Goal: Task Accomplishment & Management: Manage account settings

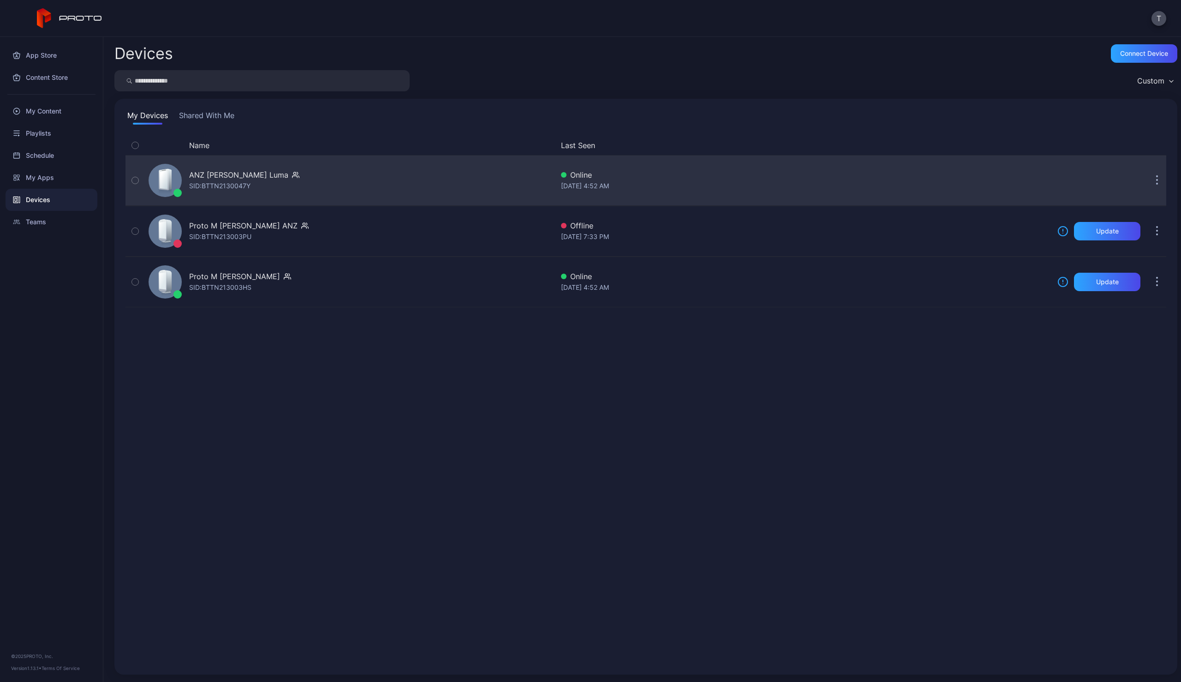
click at [303, 182] on div "ANZ [PERSON_NAME] [PERSON_NAME]: BTTN2130047Y" at bounding box center [349, 180] width 409 height 46
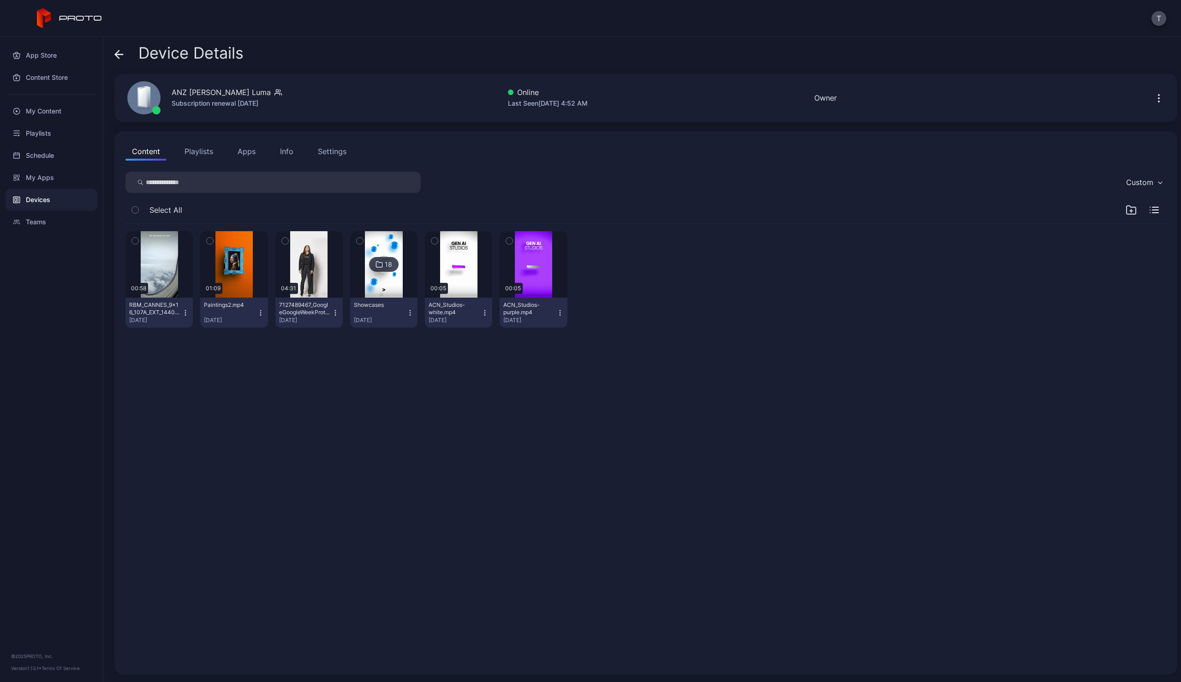
click at [35, 197] on div "Devices" at bounding box center [52, 200] width 92 height 22
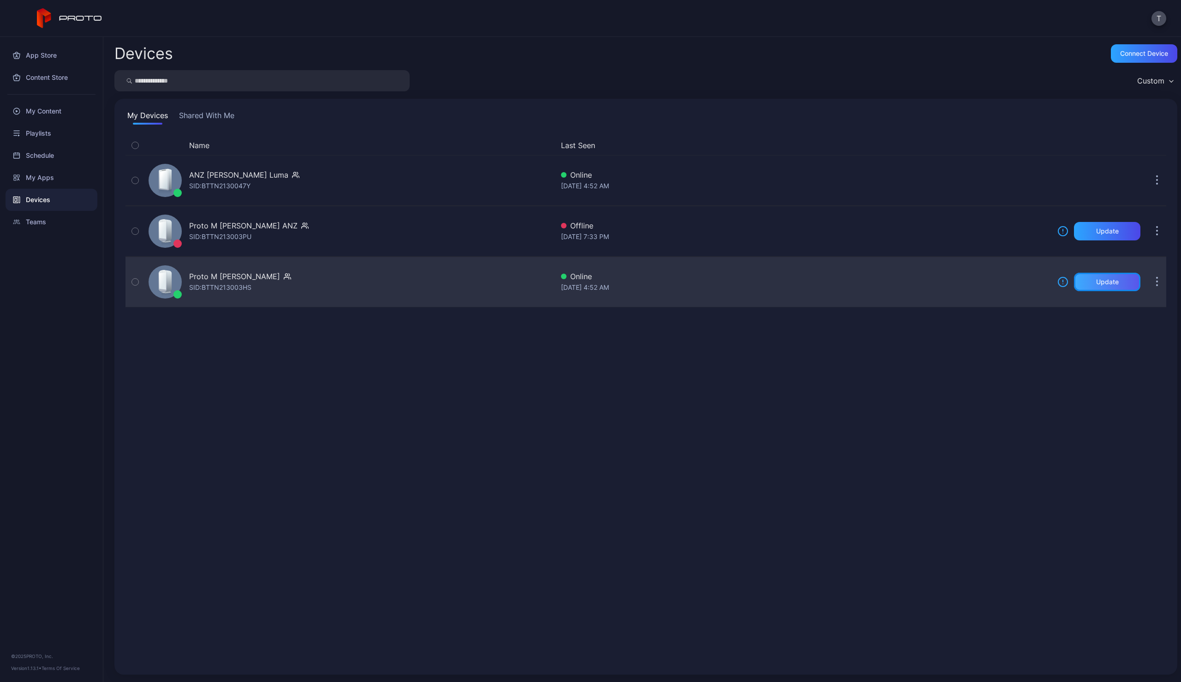
click at [1096, 281] on div "Update" at bounding box center [1107, 281] width 23 height 7
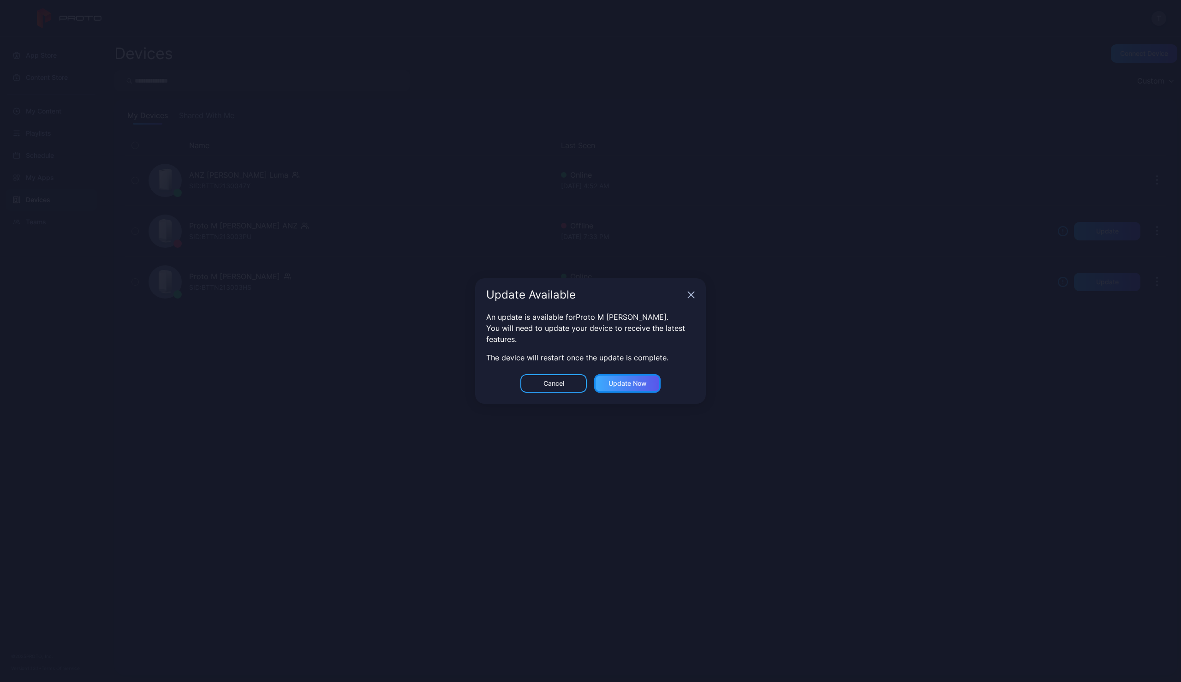
click at [632, 384] on div "Update now" at bounding box center [627, 383] width 38 height 7
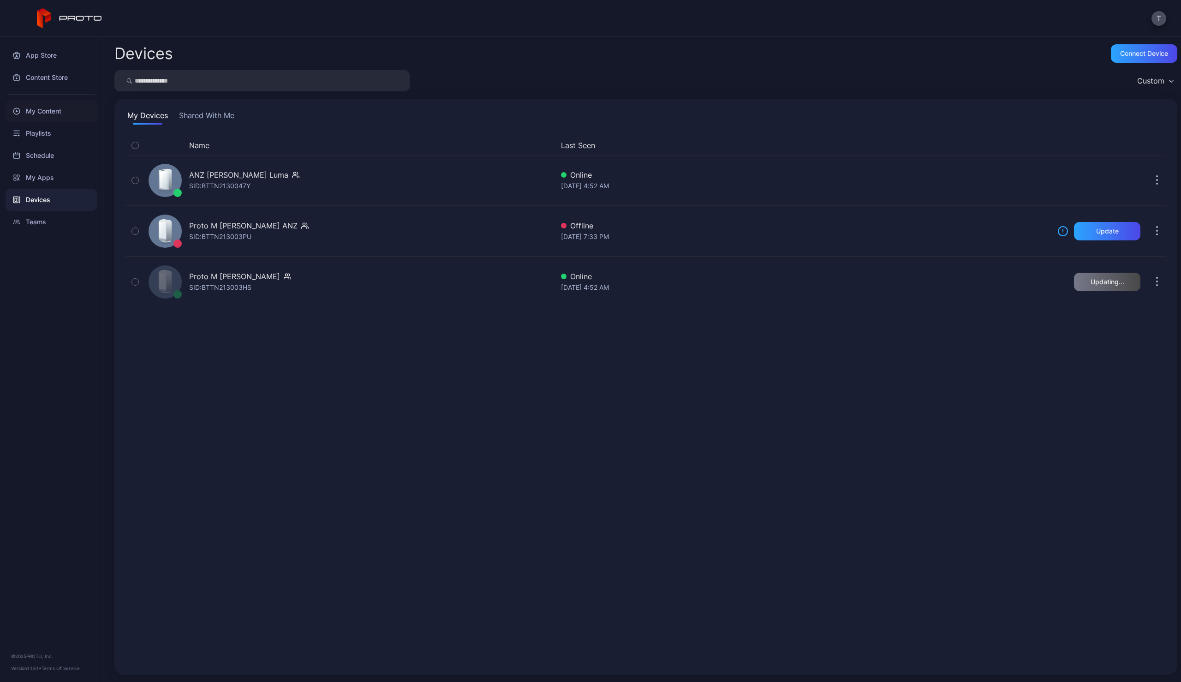
click at [51, 112] on div "My Content" at bounding box center [52, 111] width 92 height 22
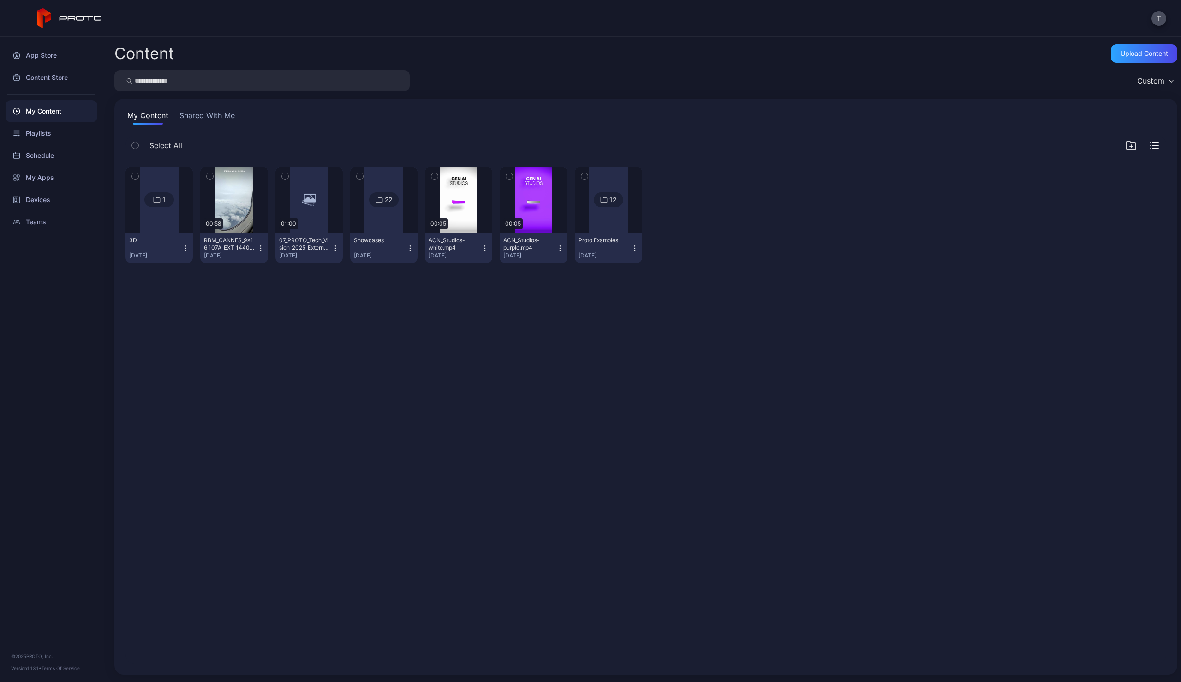
click at [219, 116] on button "Shared With Me" at bounding box center [207, 117] width 59 height 15
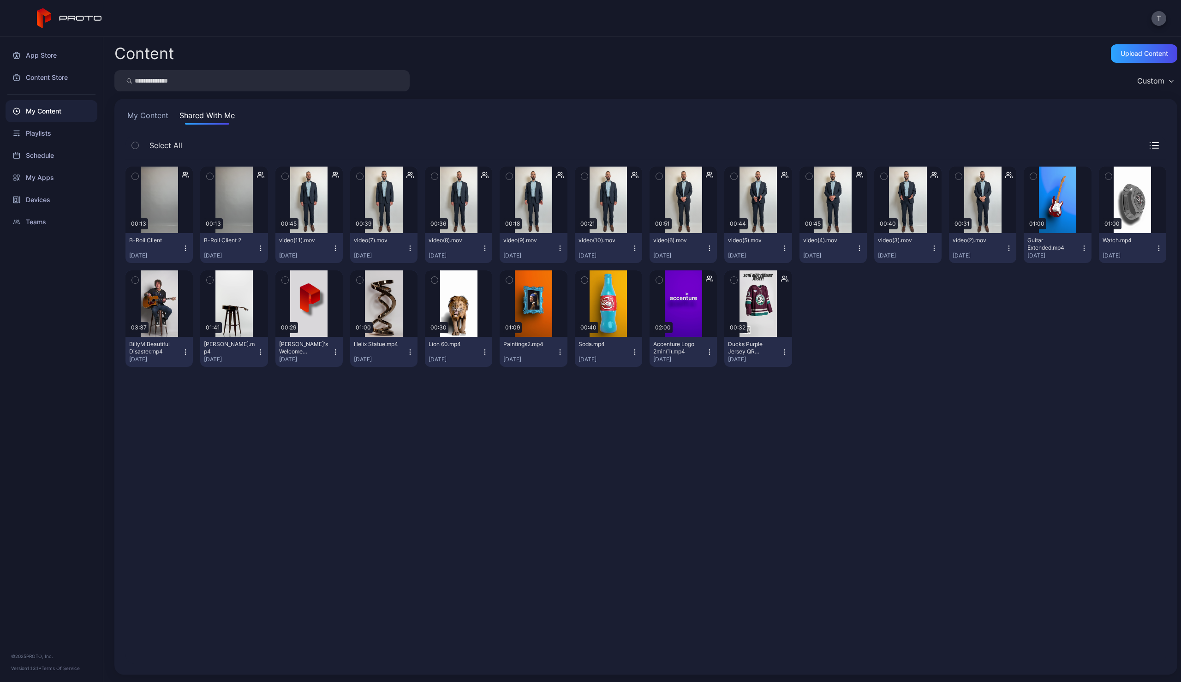
click at [149, 115] on button "My Content" at bounding box center [147, 117] width 45 height 15
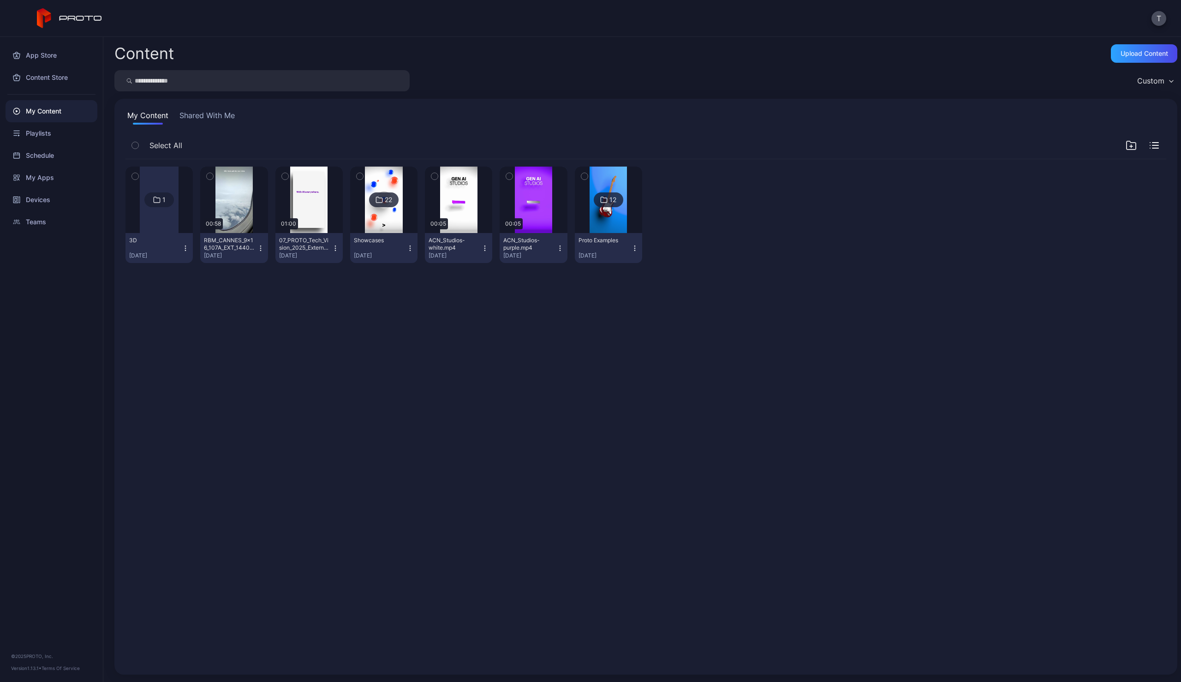
click at [161, 210] on div at bounding box center [159, 199] width 39 height 66
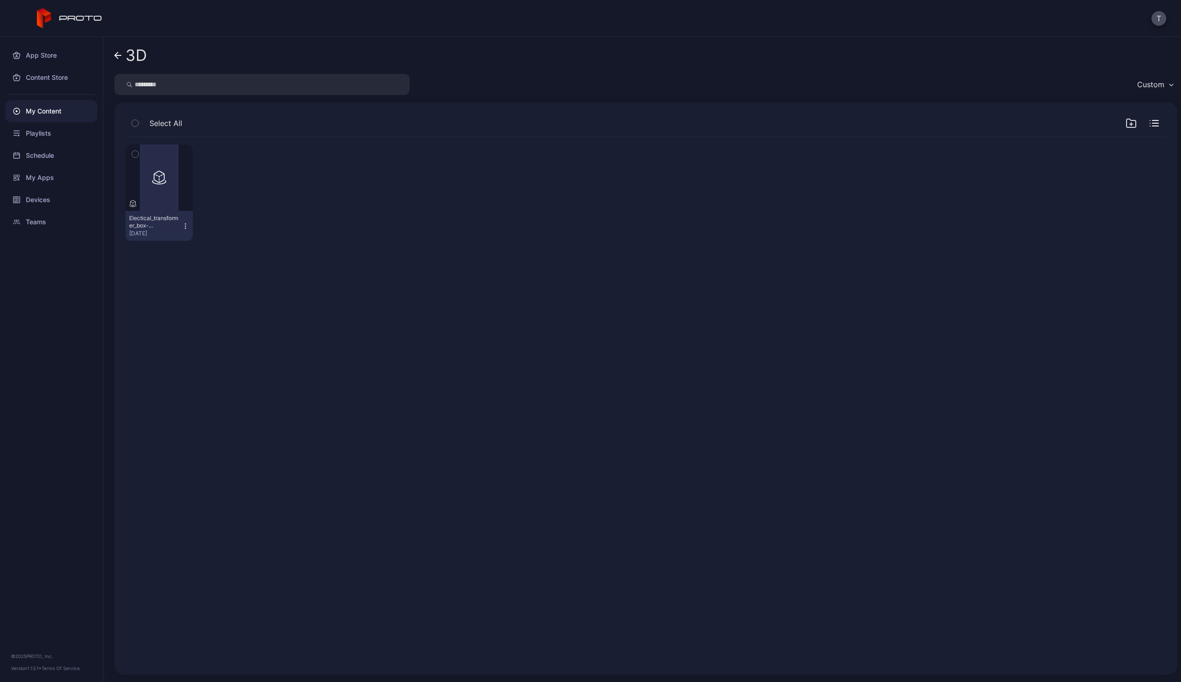
click at [116, 53] on icon at bounding box center [117, 56] width 7 height 8
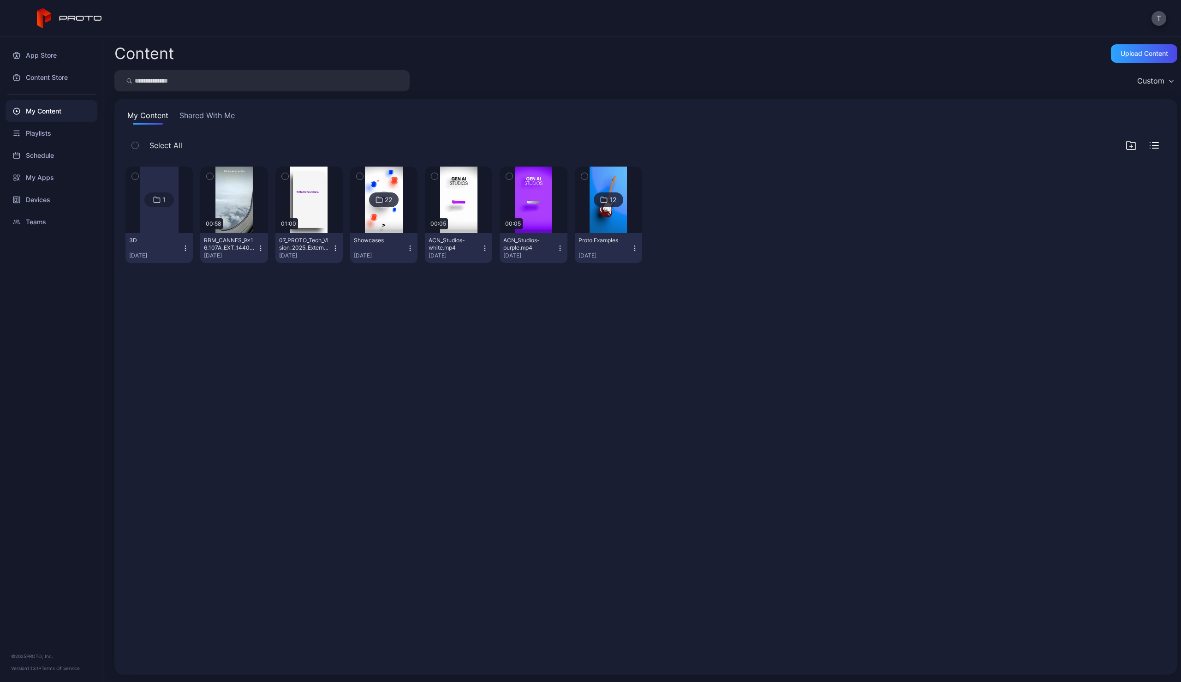
click at [405, 309] on div "1 3D [DATE] Preview 00:58 RBM_CANNES_9x16_107A_EXT_1440.mp4 [DATE] Preview 01:0…" at bounding box center [645, 411] width 1055 height 519
click at [404, 299] on div "1 3D [DATE] Preview 00:58 RBM_CANNES_9x16_107A_EXT_1440.mp4 [DATE] Preview 01:0…" at bounding box center [645, 411] width 1055 height 519
click at [1135, 56] on div "Upload Content" at bounding box center [1144, 53] width 48 height 7
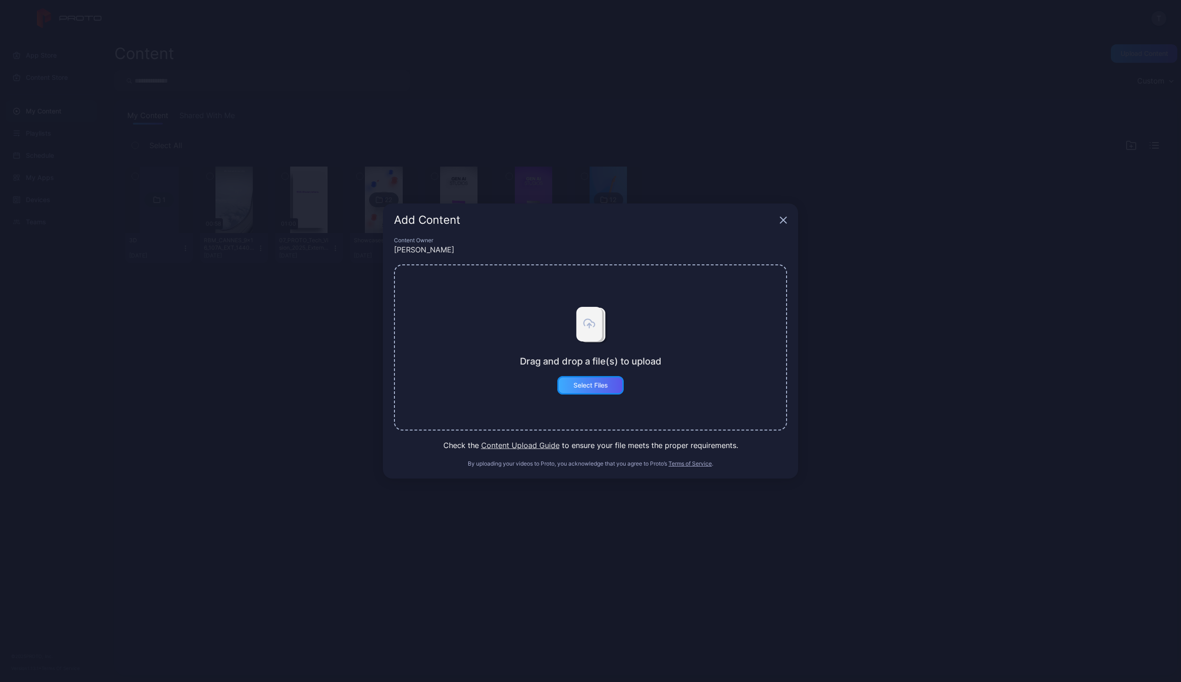
click at [589, 388] on div "Select Files" at bounding box center [590, 384] width 35 height 7
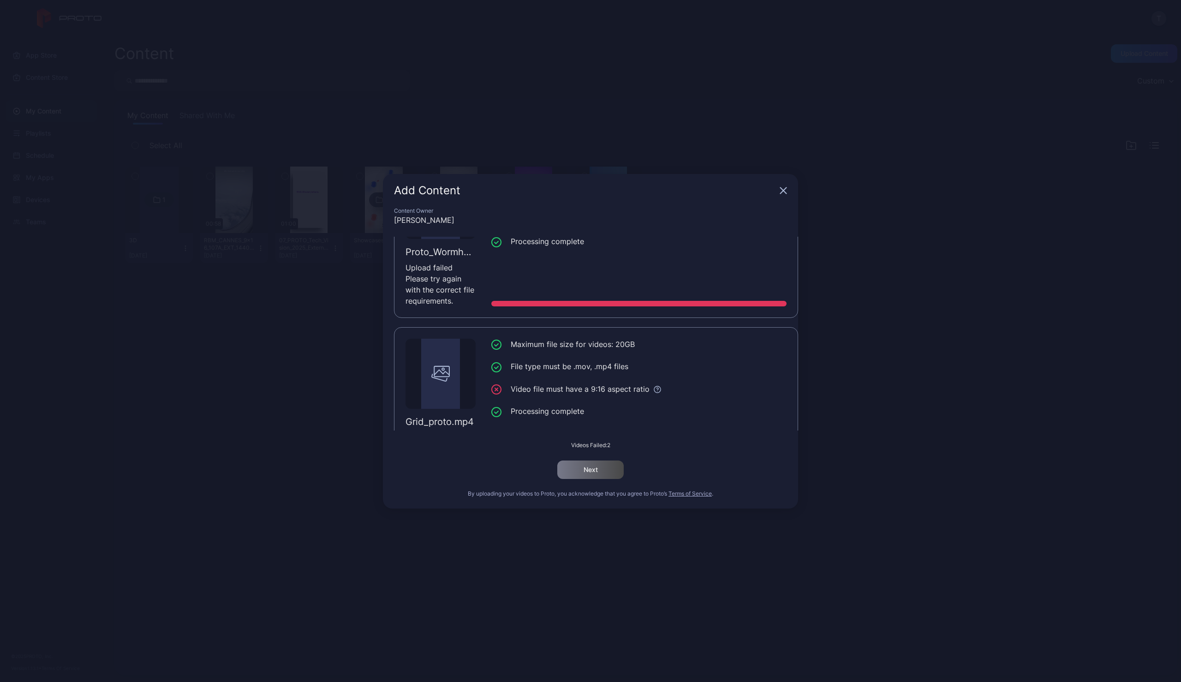
scroll to position [137, 0]
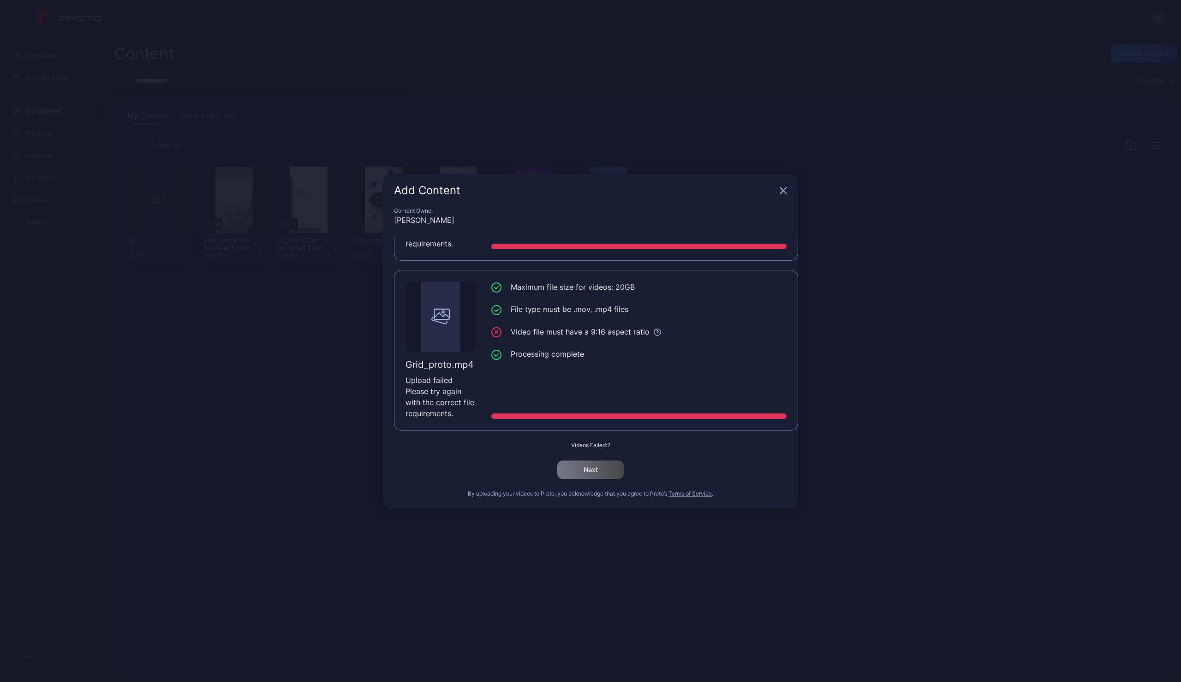
click at [782, 190] on icon "button" at bounding box center [782, 190] width 7 height 7
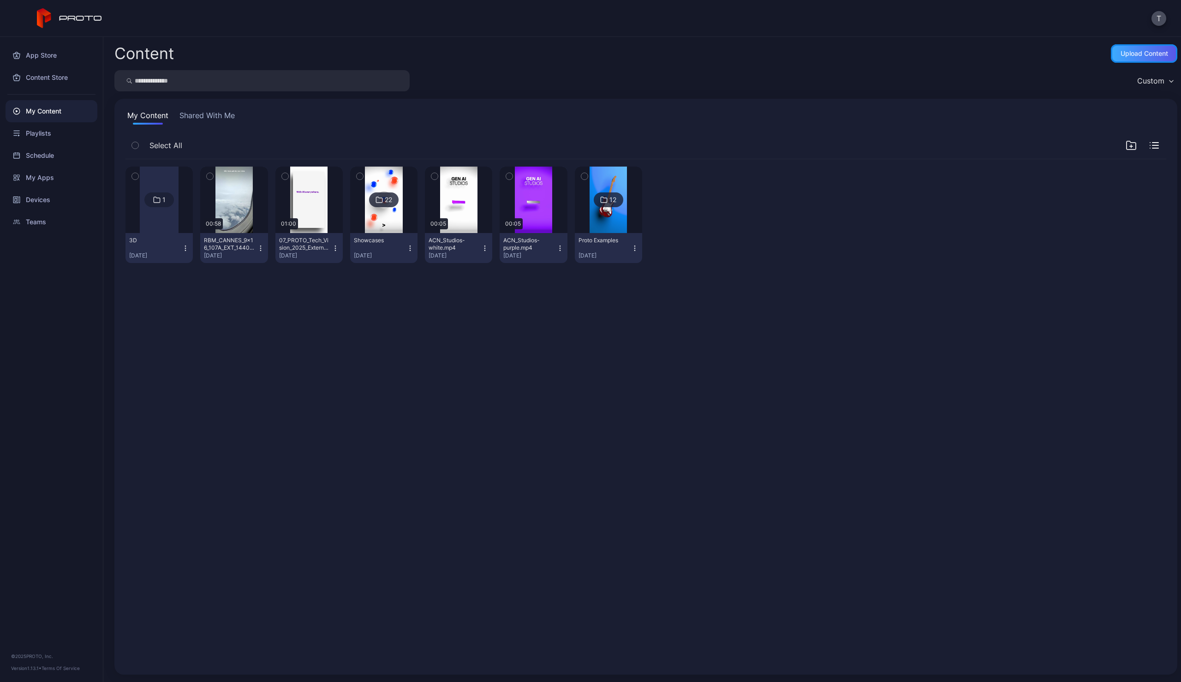
click at [1121, 53] on div "Upload Content" at bounding box center [1144, 53] width 48 height 7
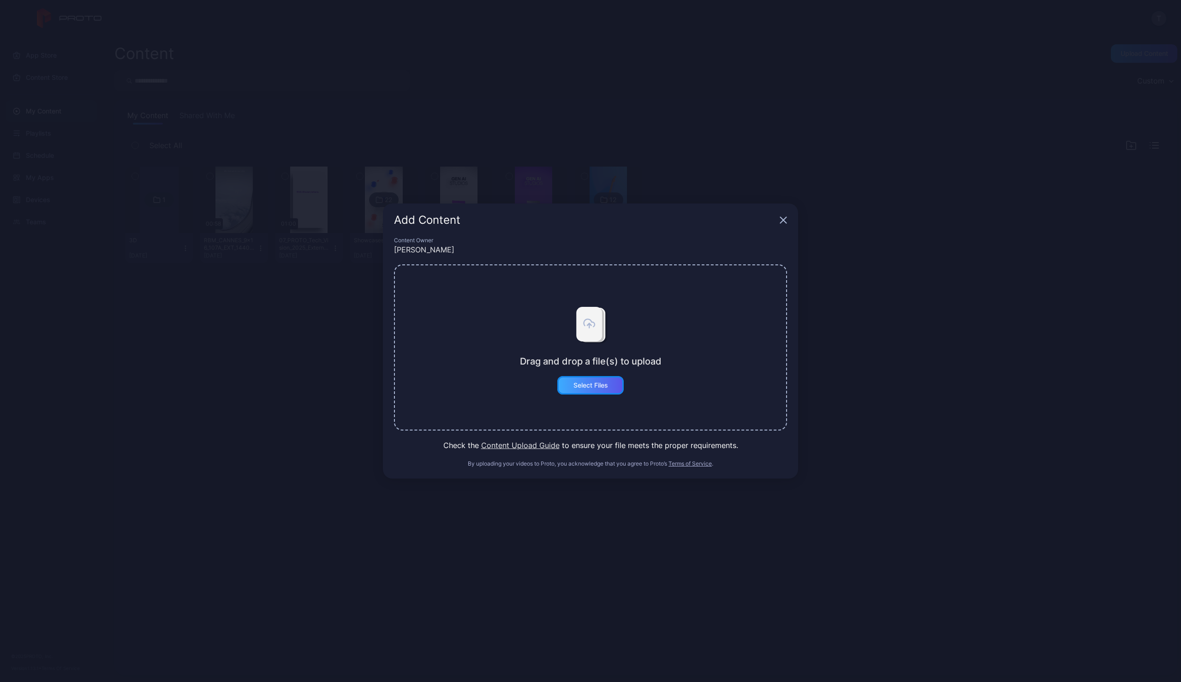
click at [595, 384] on div "Select Files" at bounding box center [590, 384] width 35 height 7
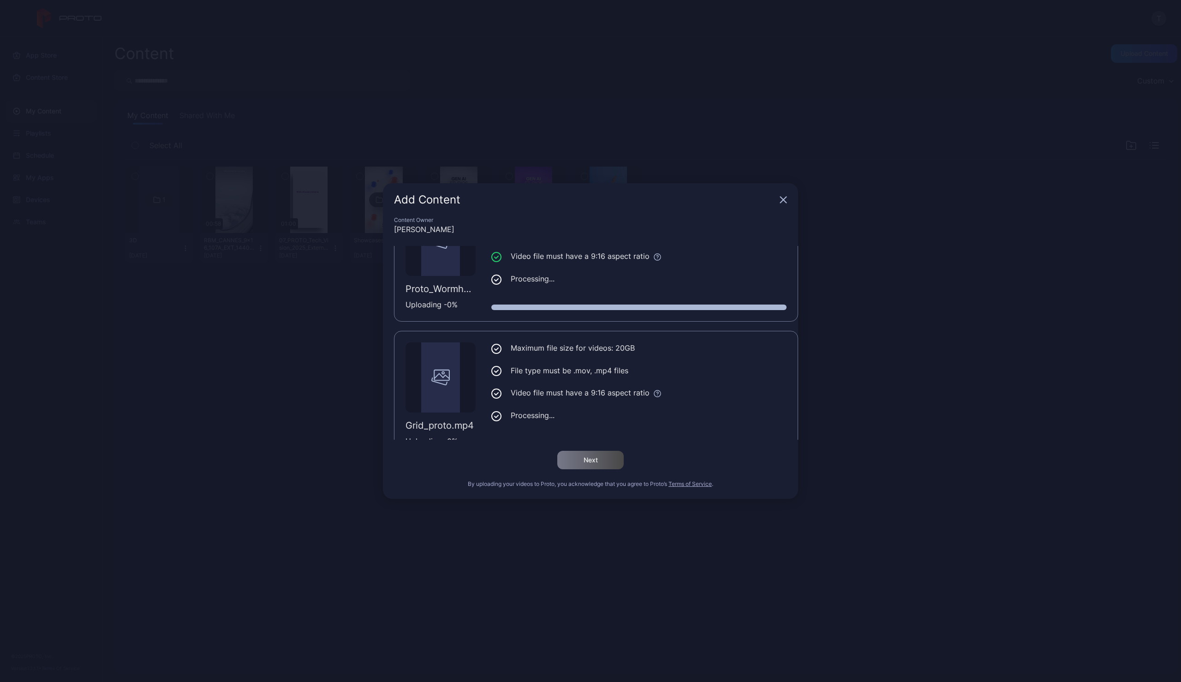
scroll to position [70, 0]
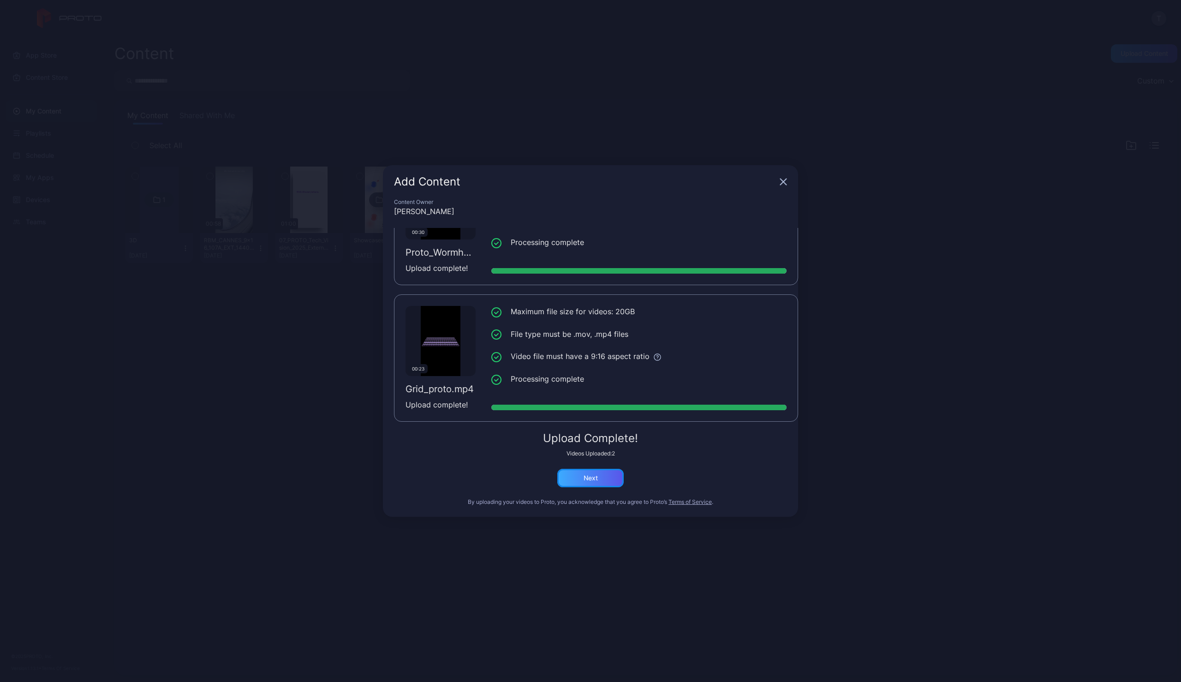
click at [599, 481] on div "Next" at bounding box center [590, 478] width 66 height 18
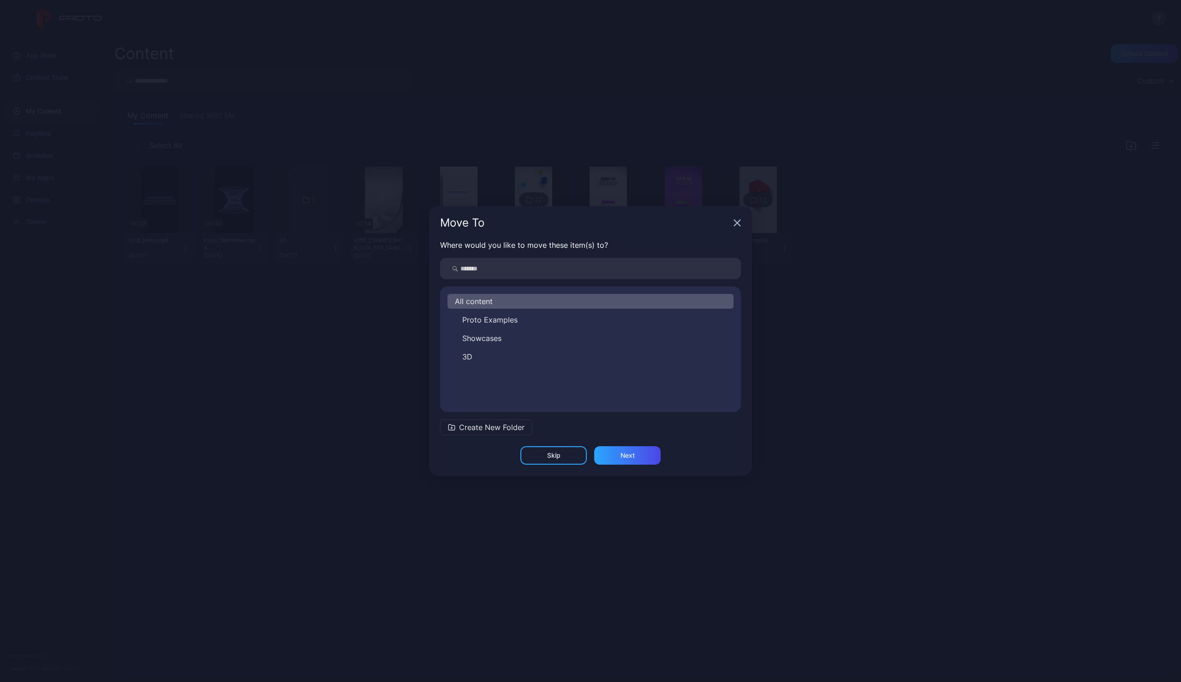
click at [479, 424] on span "Create New Folder" at bounding box center [491, 427] width 65 height 11
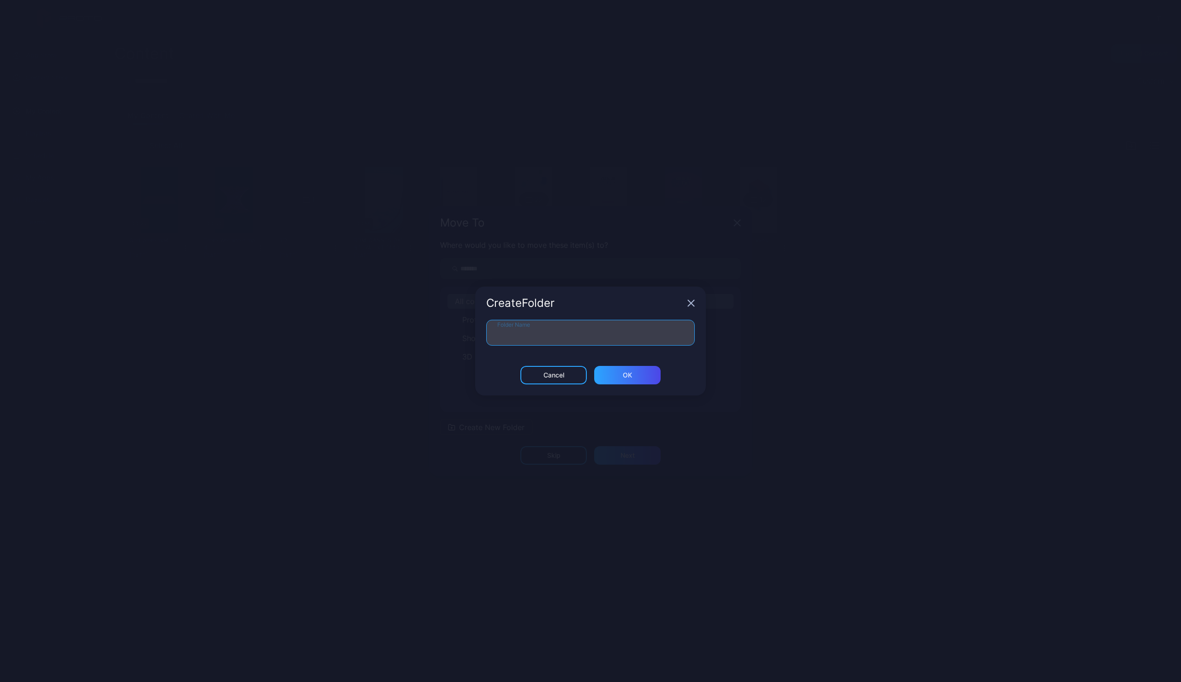
click at [548, 340] on input "Folder Name" at bounding box center [590, 333] width 208 height 26
type input "**********"
click at [635, 375] on div "ОК" at bounding box center [627, 375] width 66 height 18
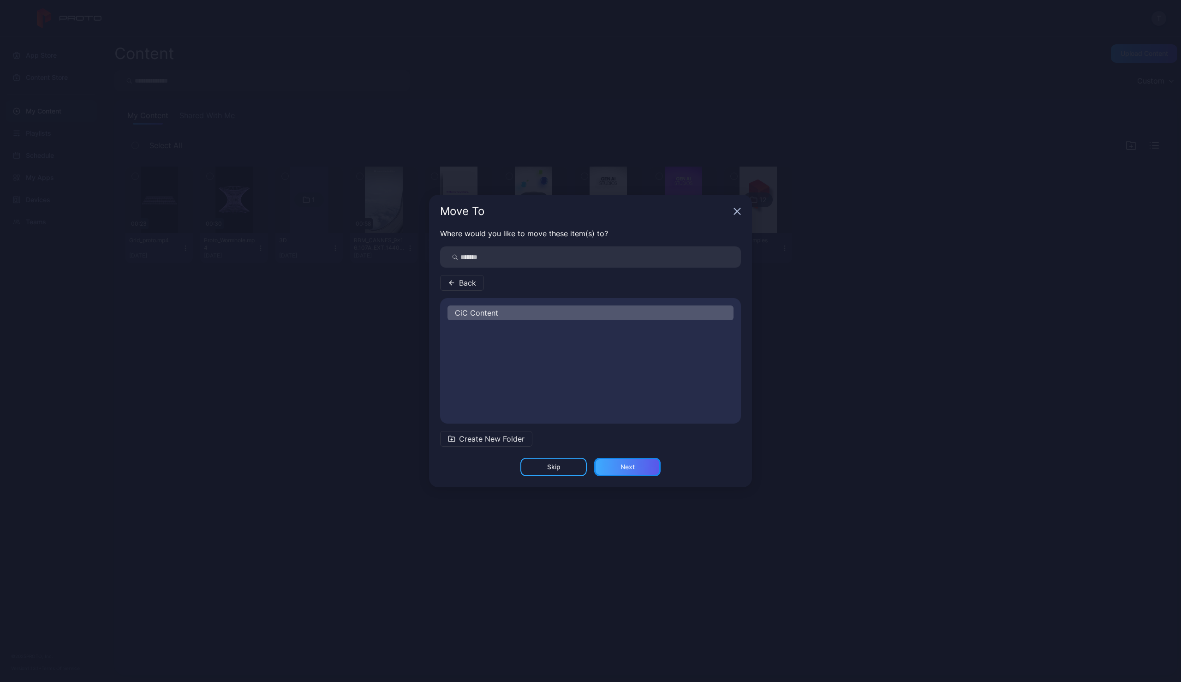
click at [632, 468] on div "Next" at bounding box center [627, 466] width 14 height 7
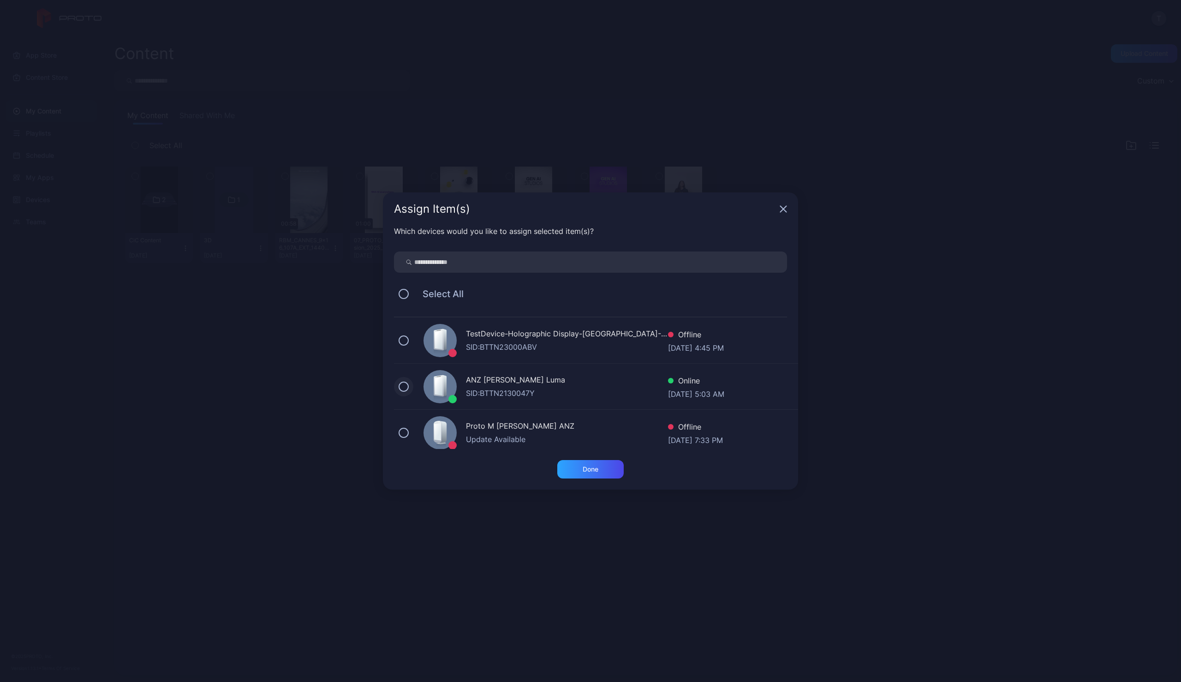
click at [404, 387] on button at bounding box center [403, 386] width 10 height 10
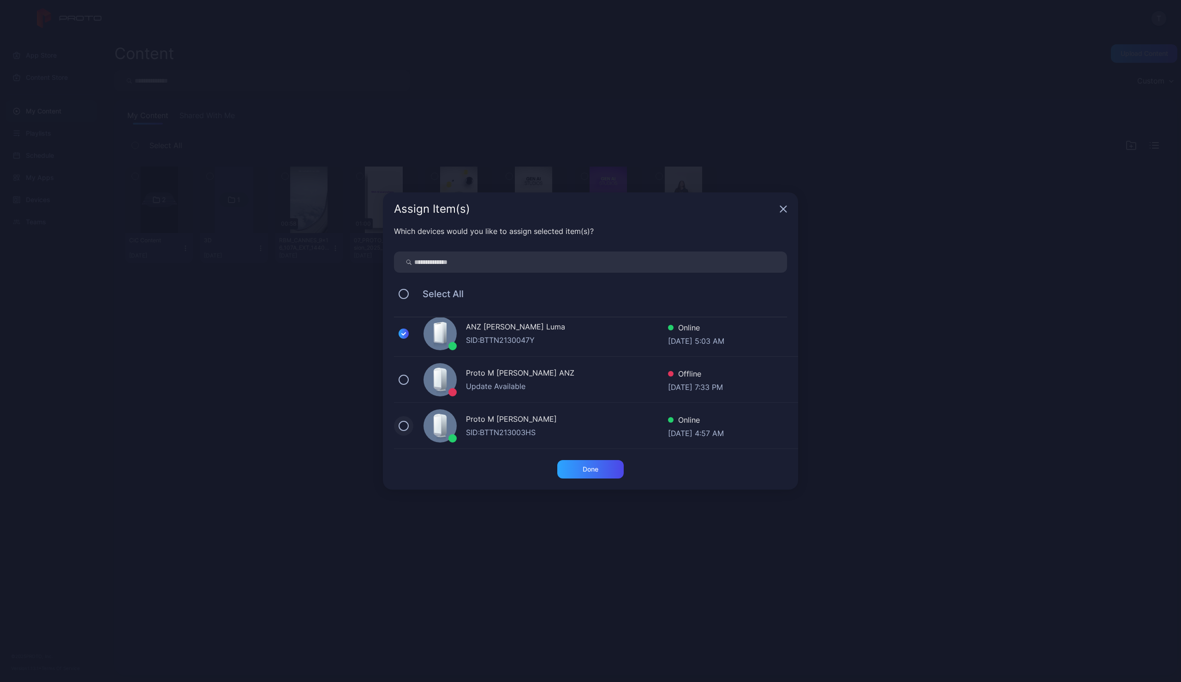
click at [404, 424] on button at bounding box center [403, 426] width 10 height 10
click at [406, 379] on button at bounding box center [403, 380] width 10 height 10
click at [607, 468] on div "Done" at bounding box center [590, 469] width 66 height 18
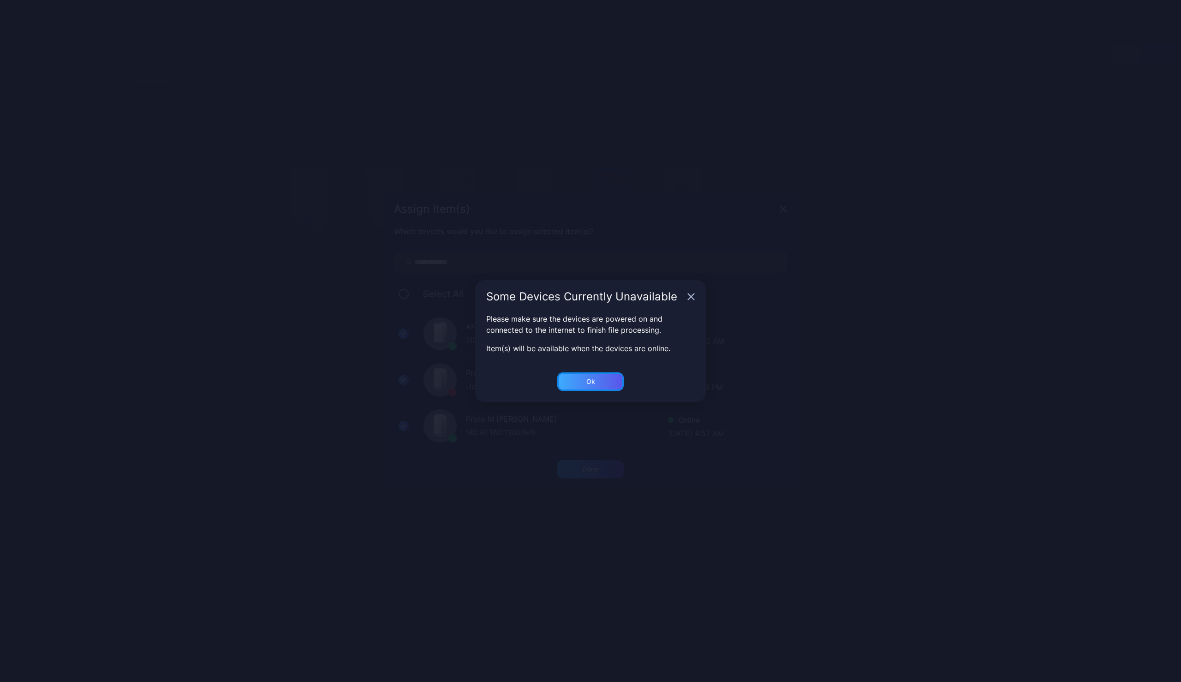
click at [602, 384] on div "Ok" at bounding box center [590, 381] width 66 height 18
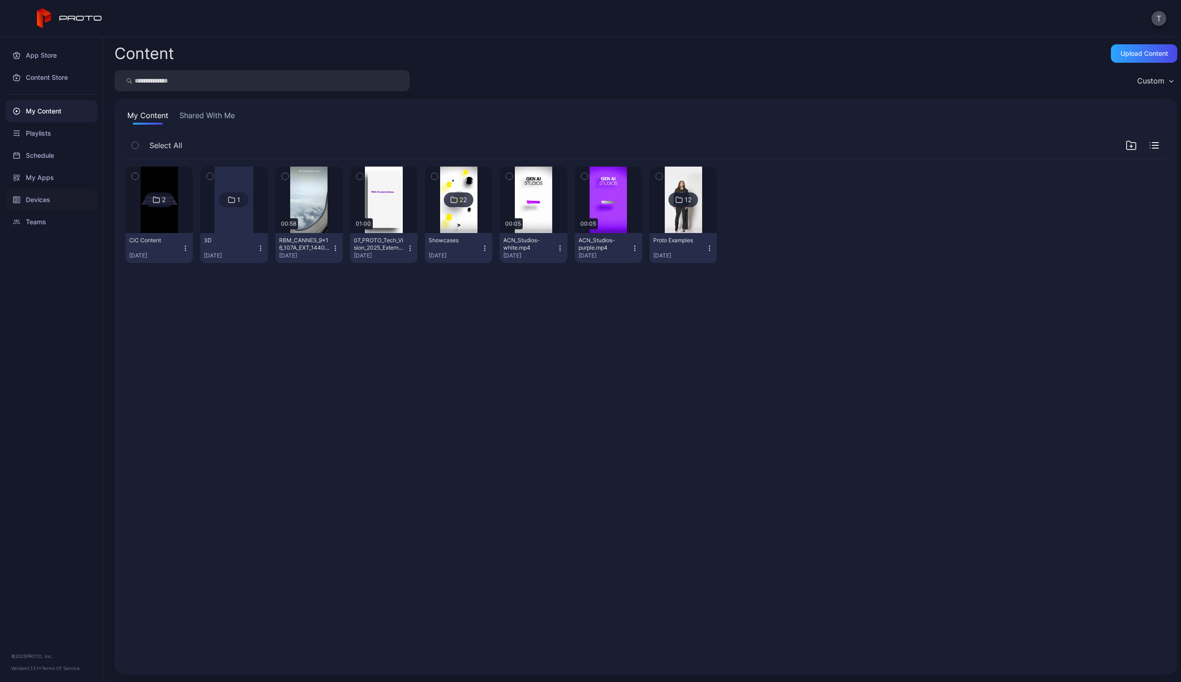
click at [33, 201] on div "Devices" at bounding box center [52, 200] width 92 height 22
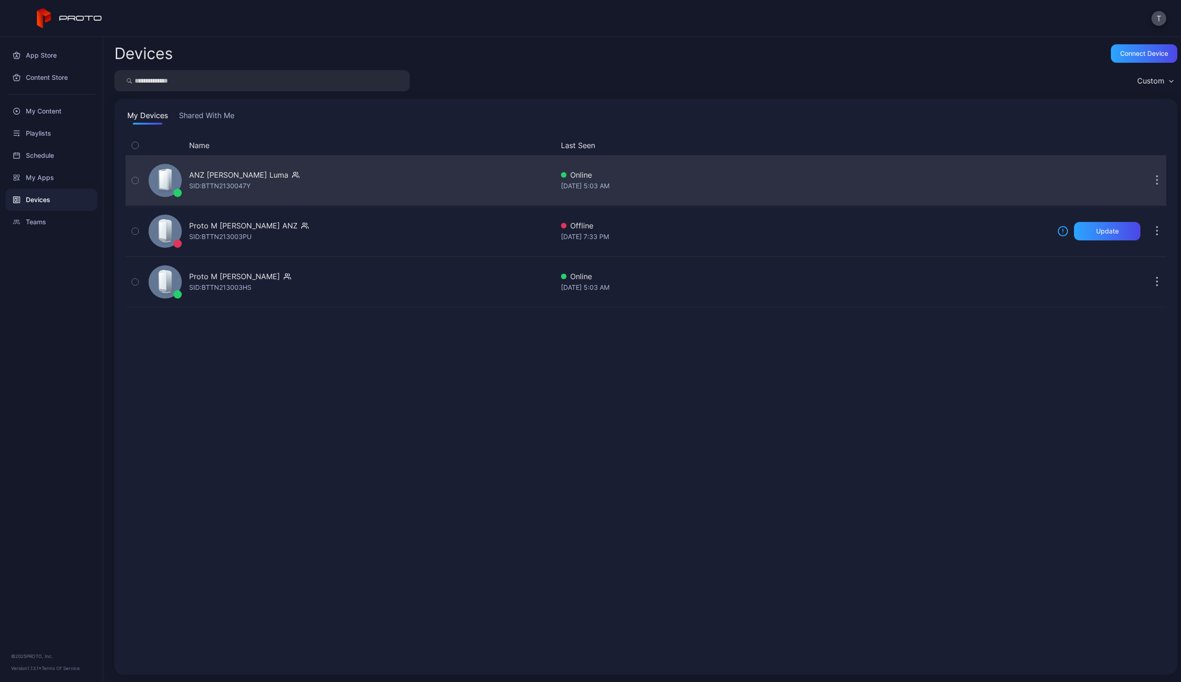
click at [264, 186] on div "ANZ [PERSON_NAME] [PERSON_NAME]: BTTN2130047Y" at bounding box center [244, 180] width 110 height 22
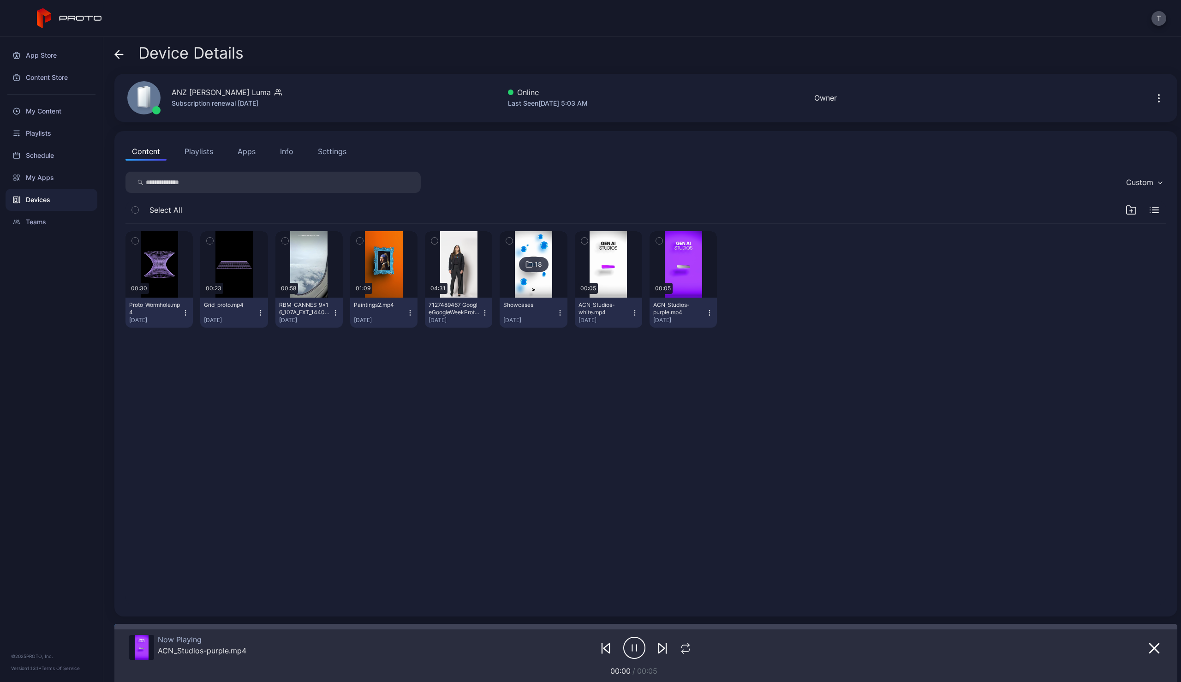
click at [1125, 210] on icon "button" at bounding box center [1130, 209] width 11 height 11
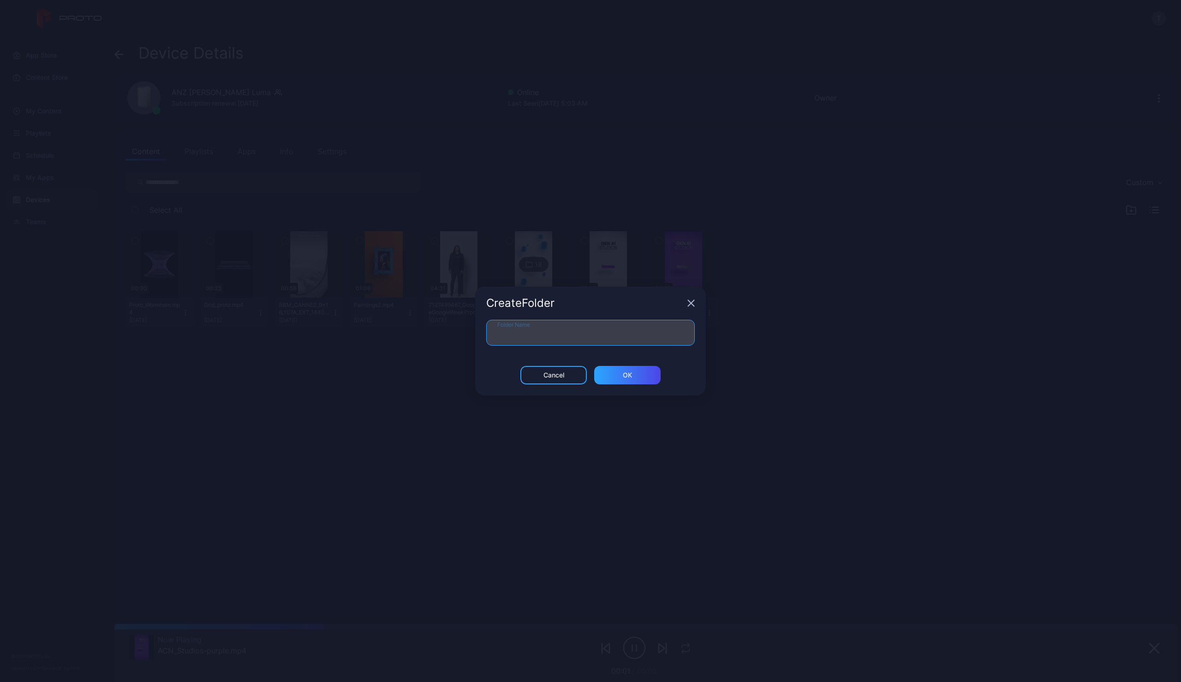
click at [546, 331] on input "Folder Name" at bounding box center [590, 333] width 208 height 26
type input "**********"
click at [623, 376] on div "ОК" at bounding box center [627, 374] width 9 height 7
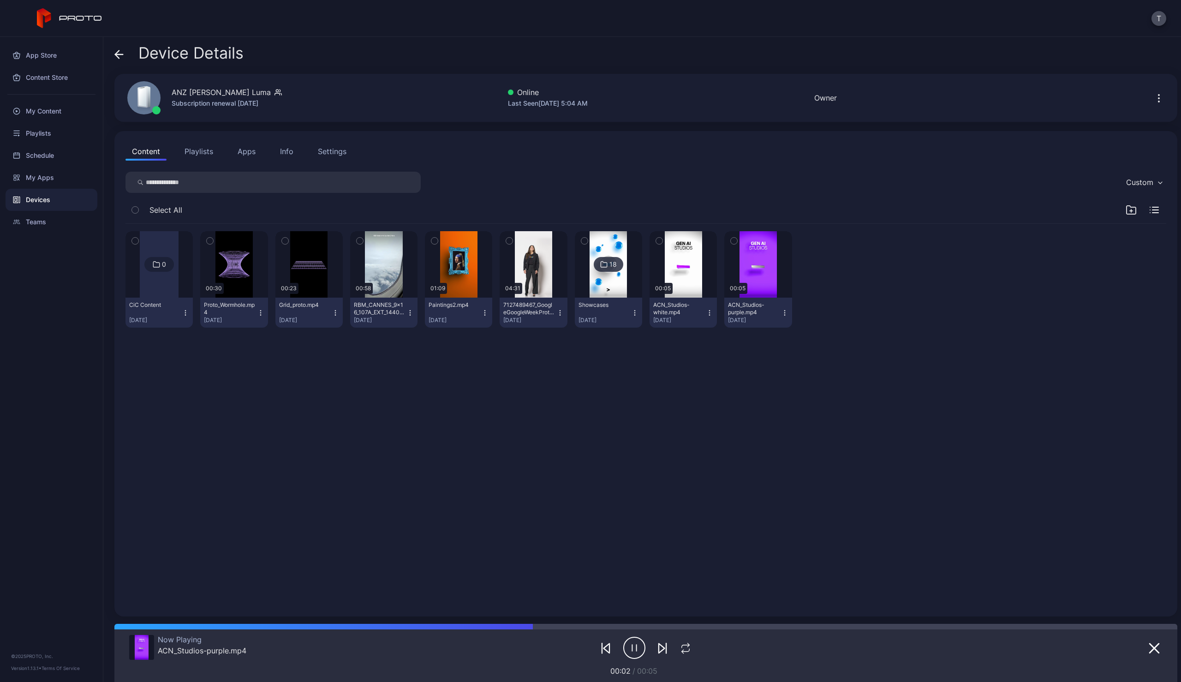
click at [210, 242] on icon "button" at bounding box center [210, 241] width 6 height 10
click at [284, 242] on icon "button" at bounding box center [285, 241] width 6 height 10
click at [1152, 210] on icon "button" at bounding box center [1155, 210] width 6 height 0
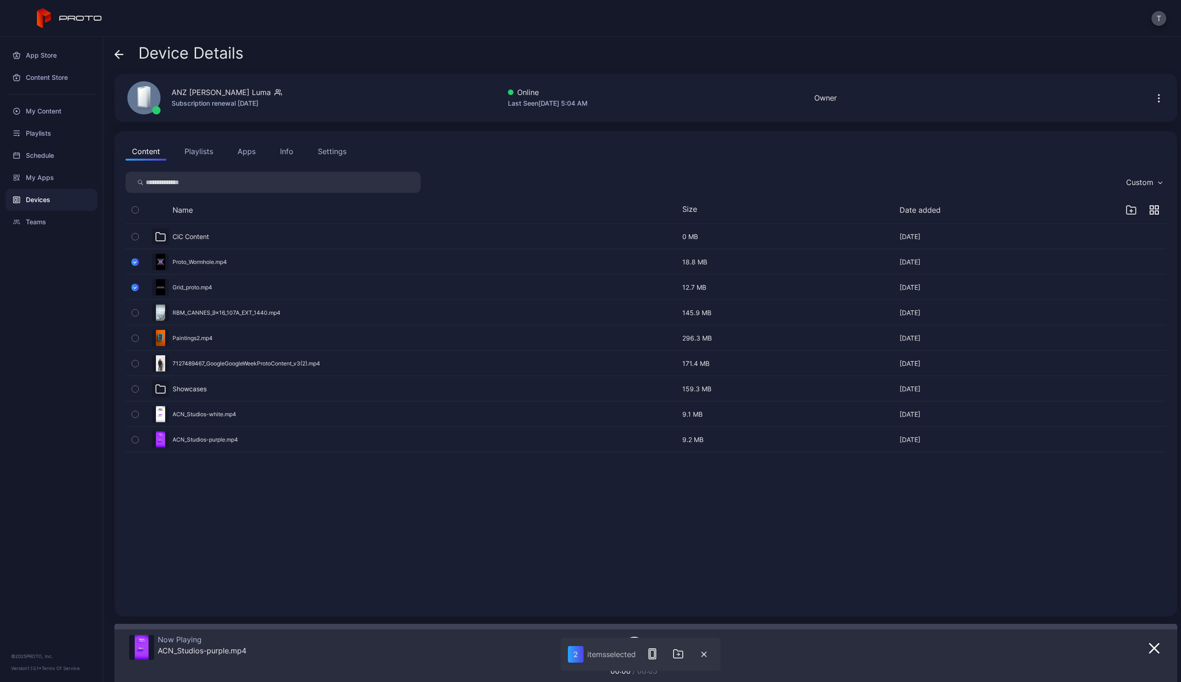
click at [1153, 96] on icon "button" at bounding box center [1158, 98] width 11 height 11
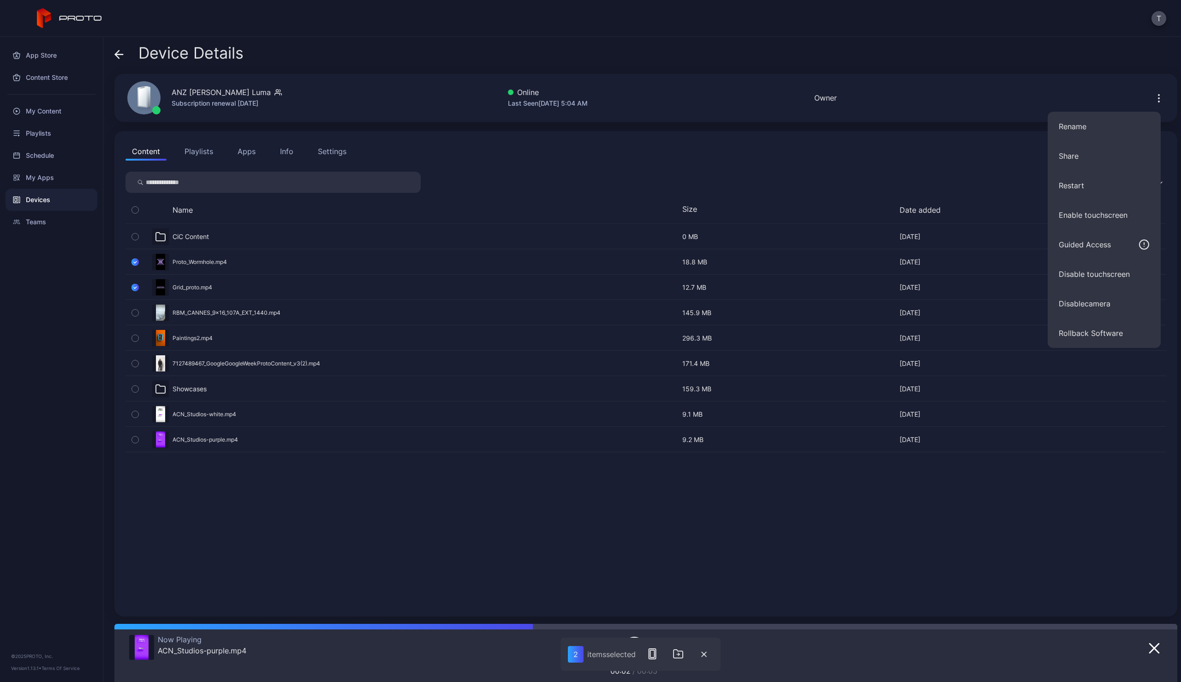
click at [245, 548] on div "CiC Content [DATE] 0 MB [DATE] Proto_Wormhole.mp4 [DATE] 18.8 MB [DATE] Grid_pr…" at bounding box center [645, 414] width 1055 height 396
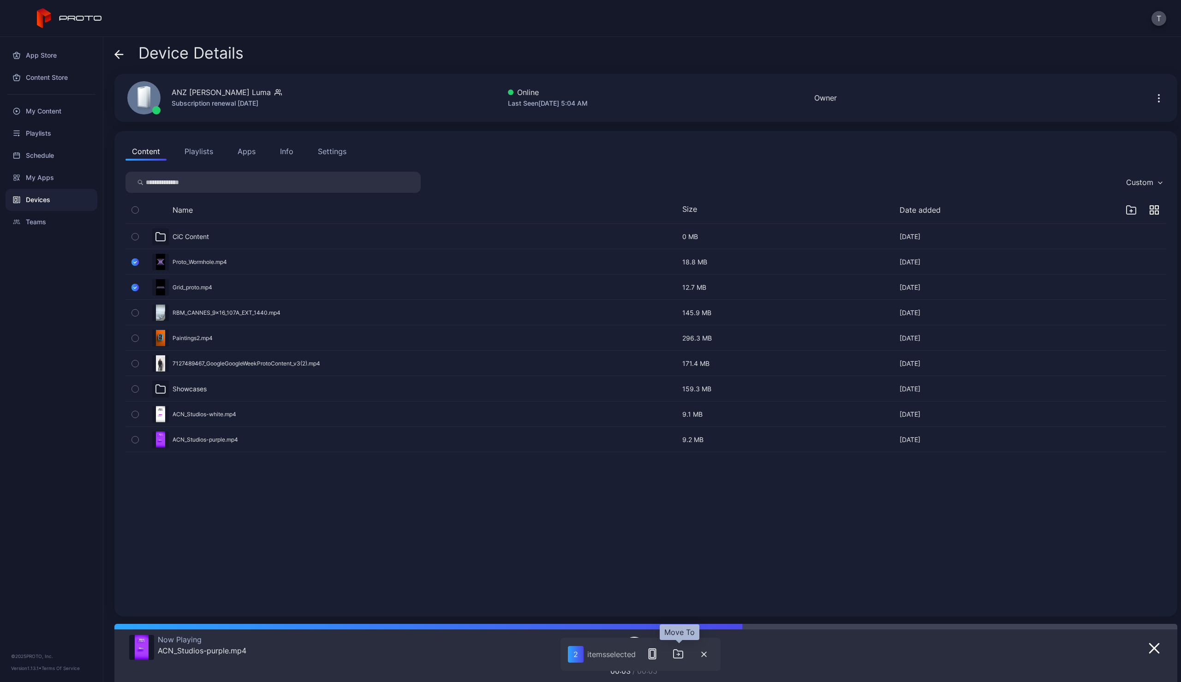
click at [681, 656] on icon "button" at bounding box center [677, 653] width 11 height 11
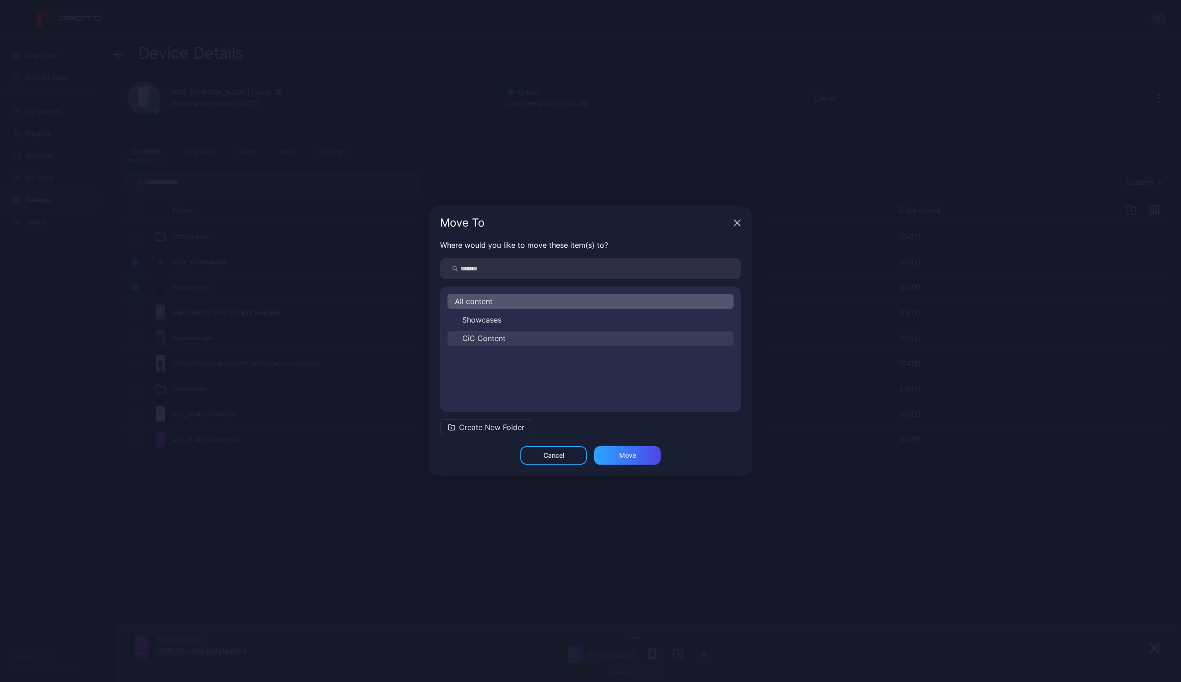
click at [476, 344] on button "CiC Content" at bounding box center [590, 338] width 286 height 15
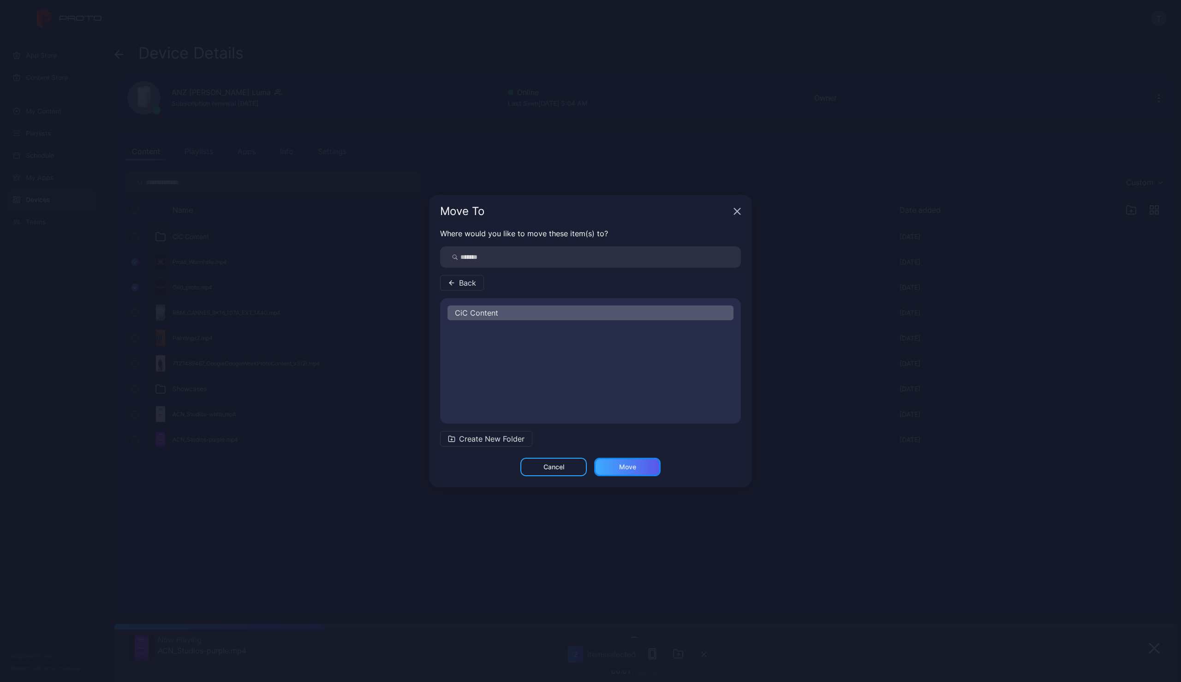
click at [629, 468] on div "Move" at bounding box center [627, 466] width 17 height 7
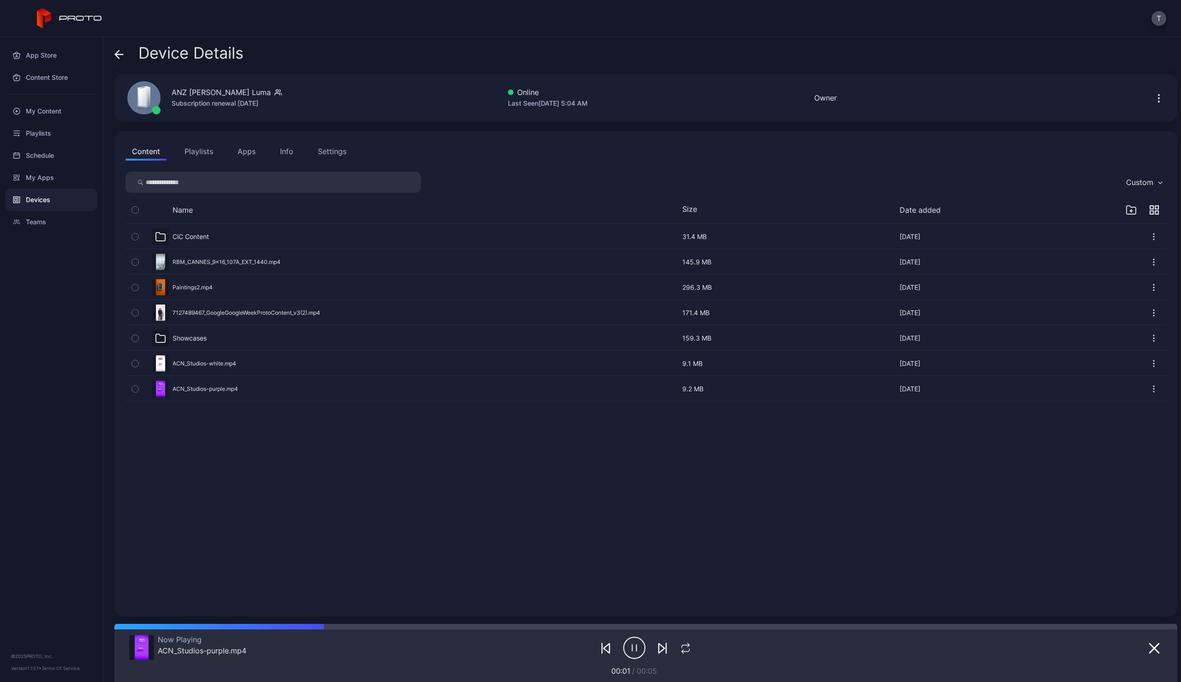
click at [47, 203] on div "Devices" at bounding box center [52, 200] width 92 height 22
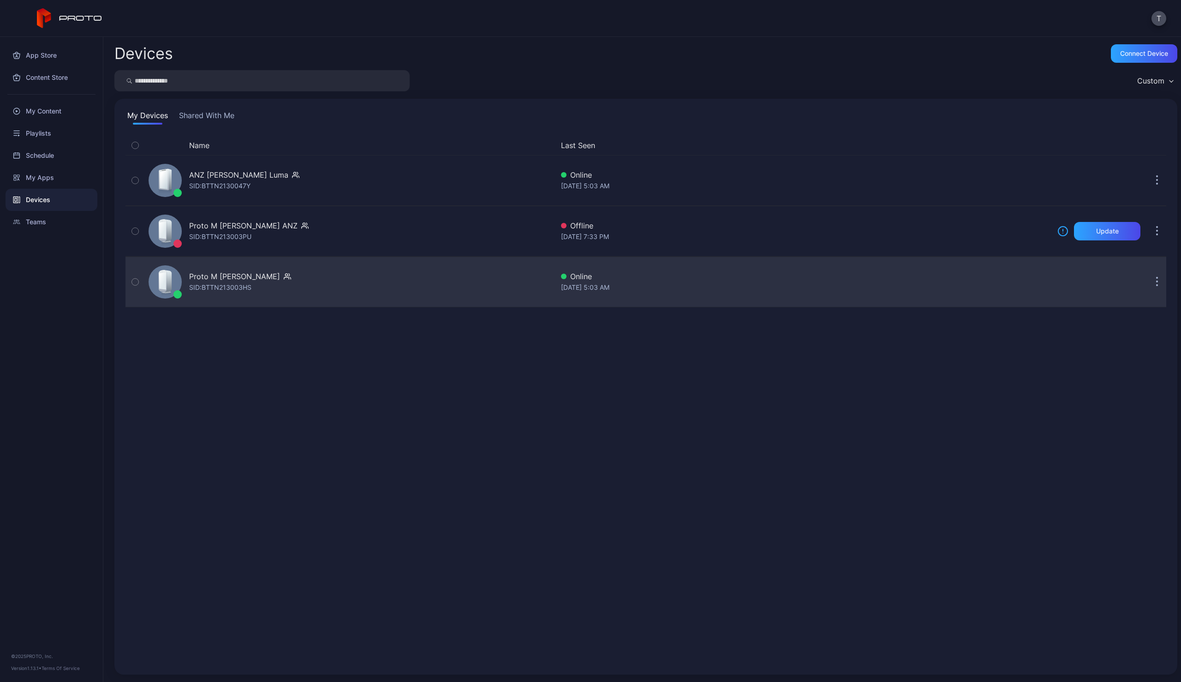
click at [281, 288] on div "Proto M Syd ANZ SID: BTTN213003HS" at bounding box center [349, 282] width 409 height 46
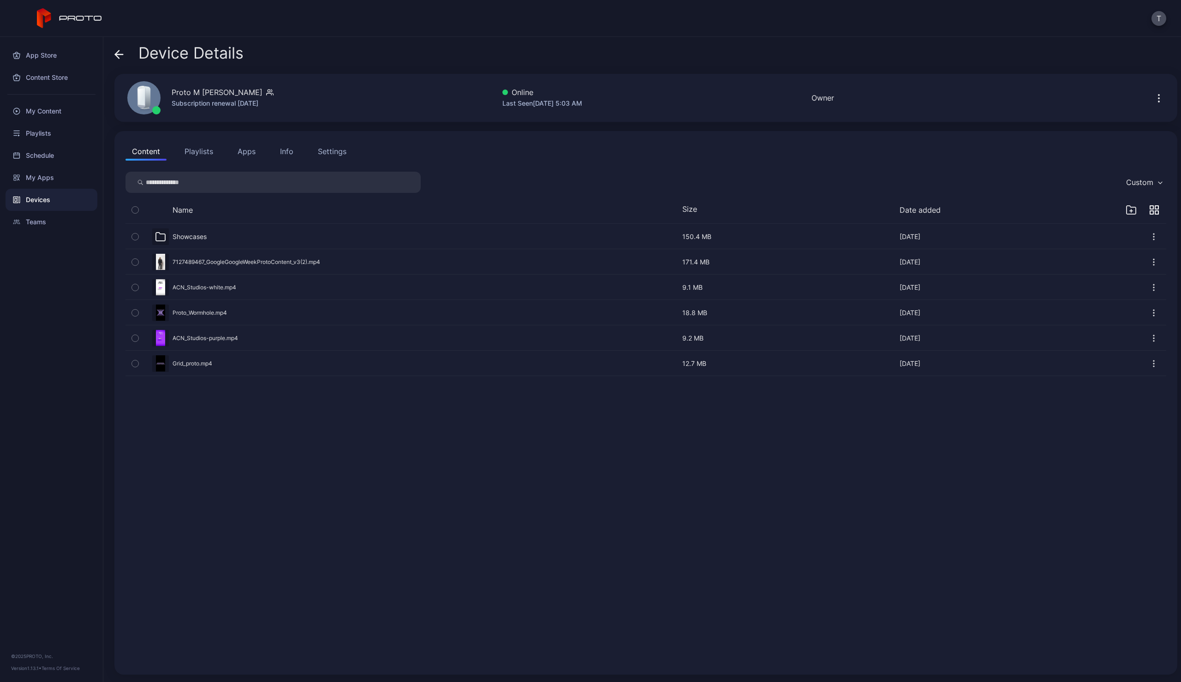
click at [1125, 209] on icon "button" at bounding box center [1130, 209] width 11 height 11
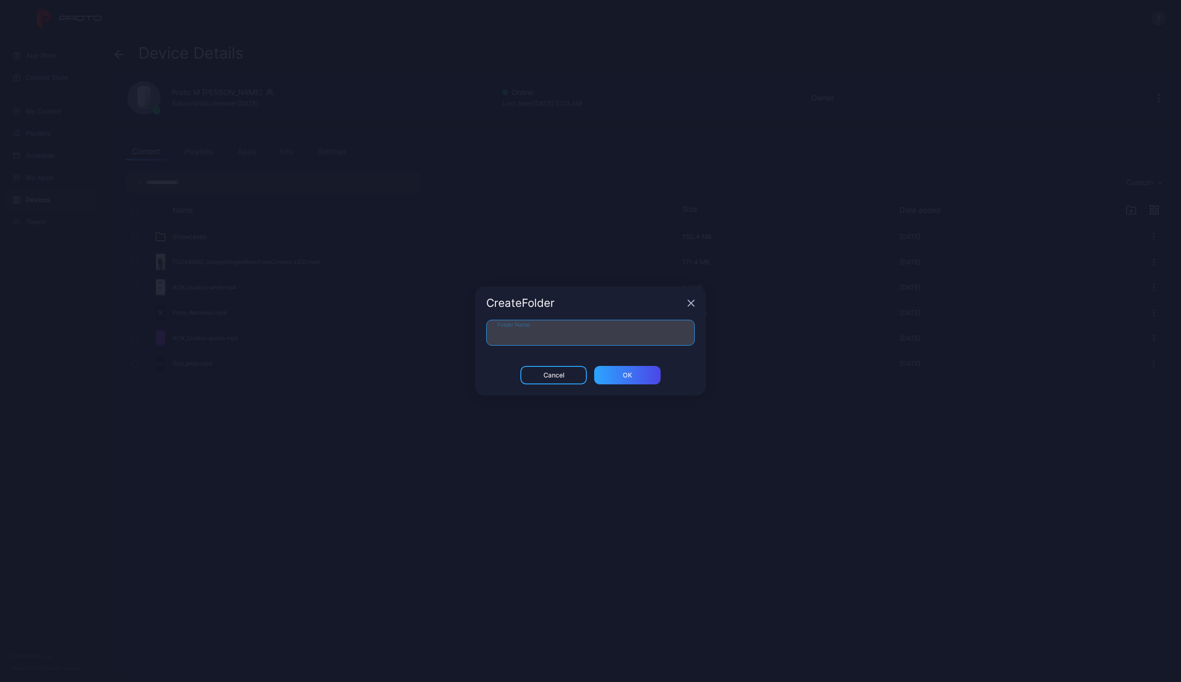
click at [532, 330] on input "Folder Name" at bounding box center [590, 333] width 208 height 26
type input "**********"
click at [631, 376] on div "ОК" at bounding box center [627, 374] width 9 height 7
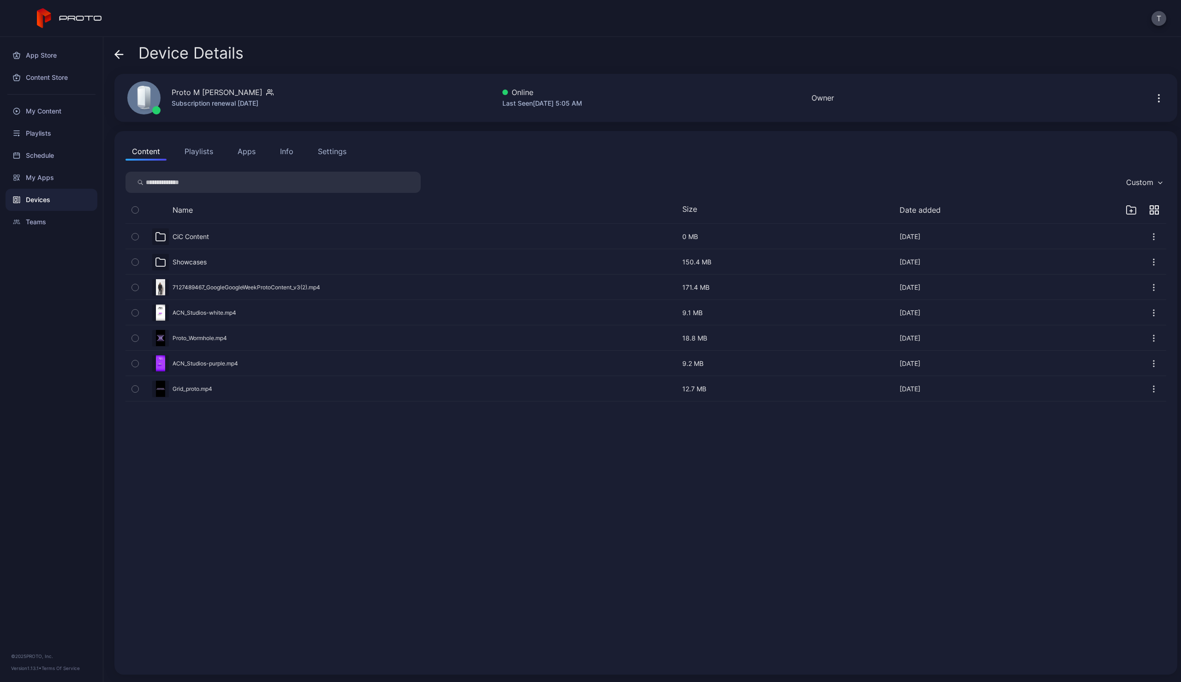
click at [133, 389] on icon "button" at bounding box center [135, 389] width 6 height 10
click at [134, 339] on icon "button" at bounding box center [135, 338] width 6 height 10
click at [680, 654] on icon "button" at bounding box center [677, 653] width 11 height 11
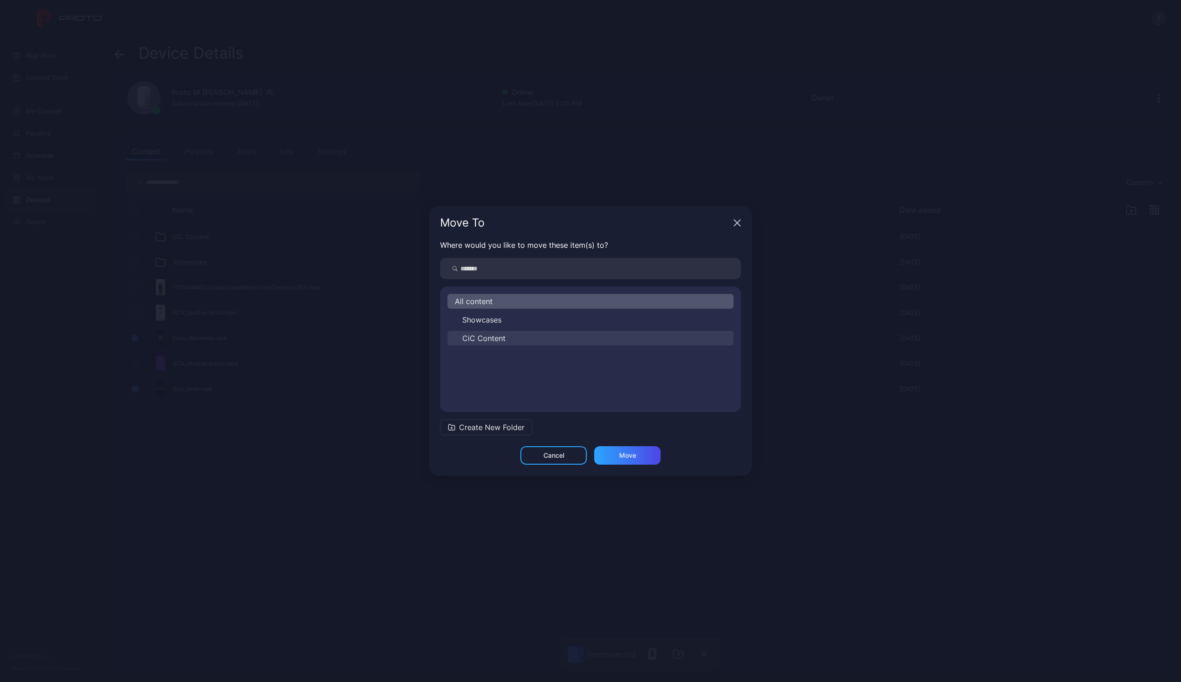
click at [479, 333] on span "CiC Content" at bounding box center [483, 338] width 43 height 11
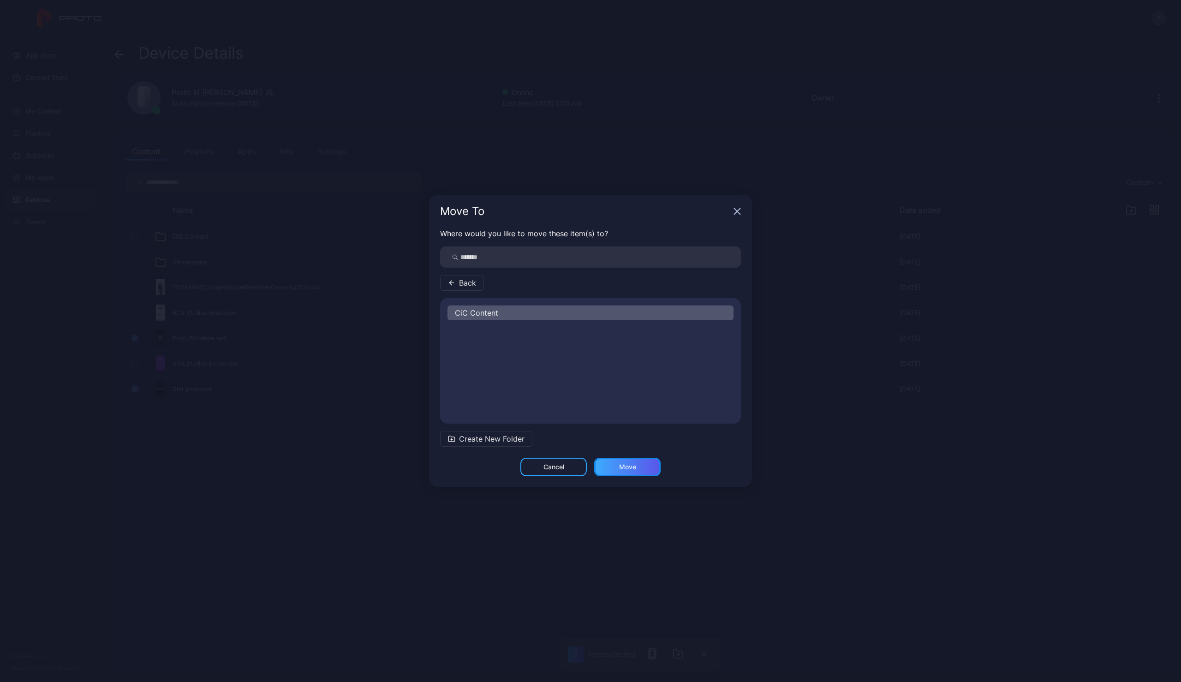
click at [632, 469] on div "Move" at bounding box center [627, 466] width 17 height 7
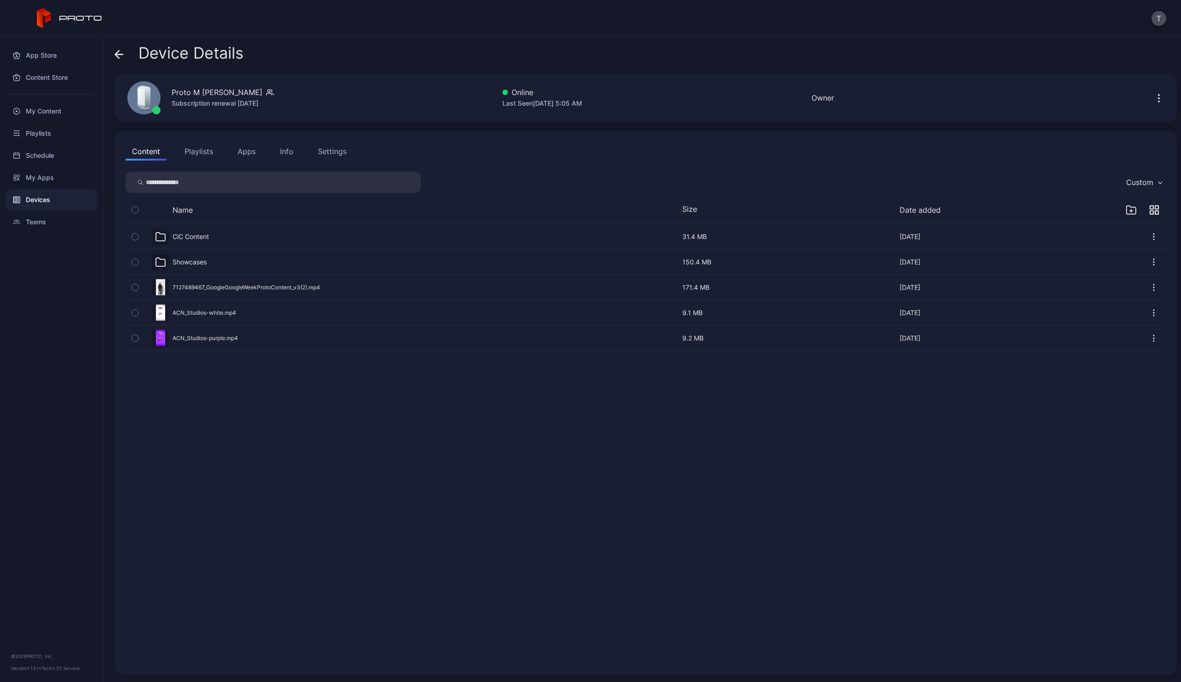
click at [342, 481] on div "CiC Content [DATE] 31.4 MB [DATE] Showcases [DATE] 150.4 MB [DATE] 7127489467_G…" at bounding box center [645, 443] width 1055 height 454
click at [121, 54] on icon at bounding box center [119, 54] width 8 height 0
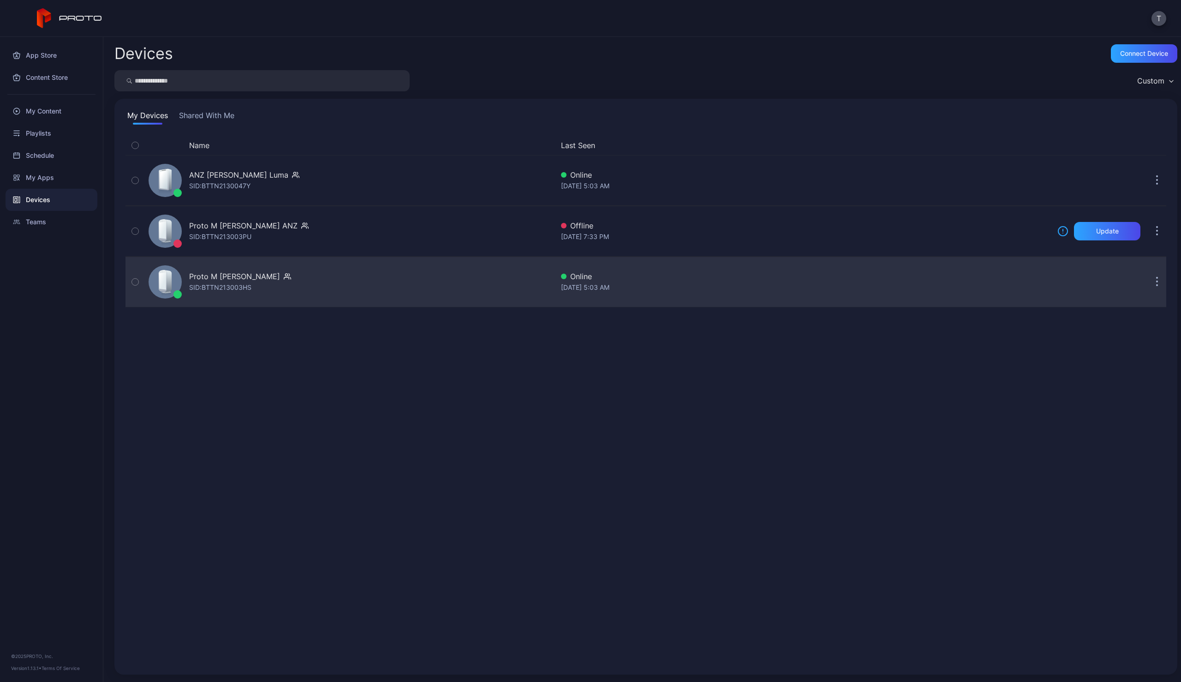
click at [310, 282] on div "Proto M Syd ANZ SID: BTTN213003HS" at bounding box center [349, 282] width 409 height 46
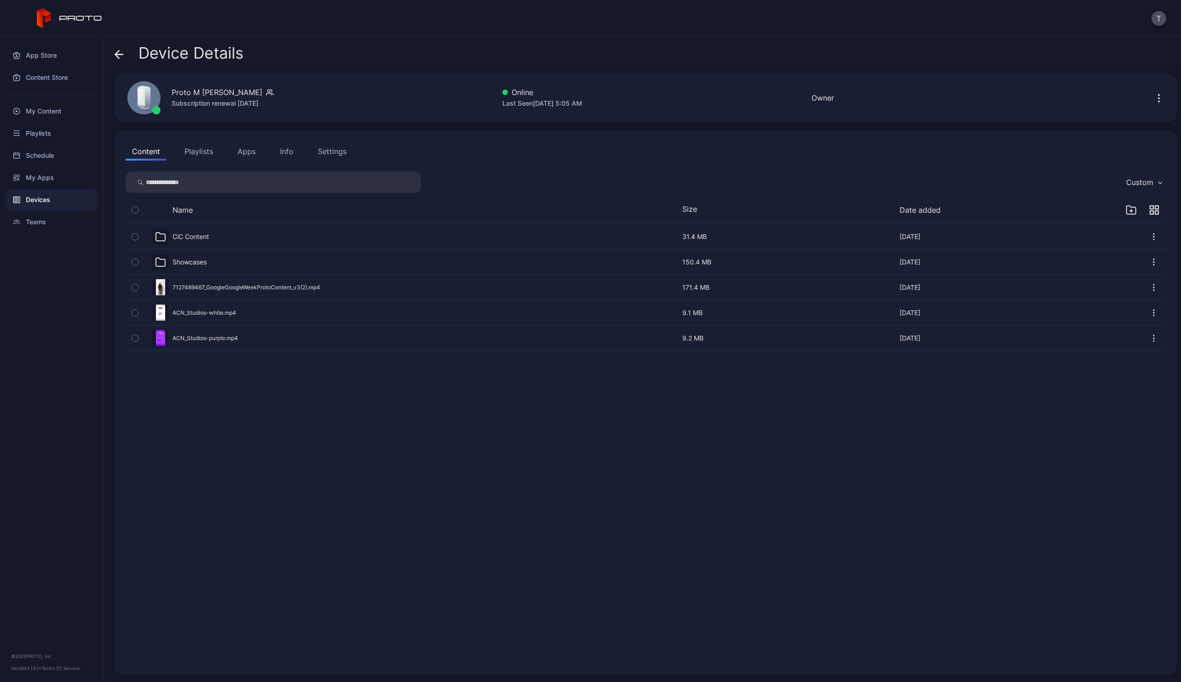
click at [1149, 211] on icon "button" at bounding box center [1153, 209] width 9 height 9
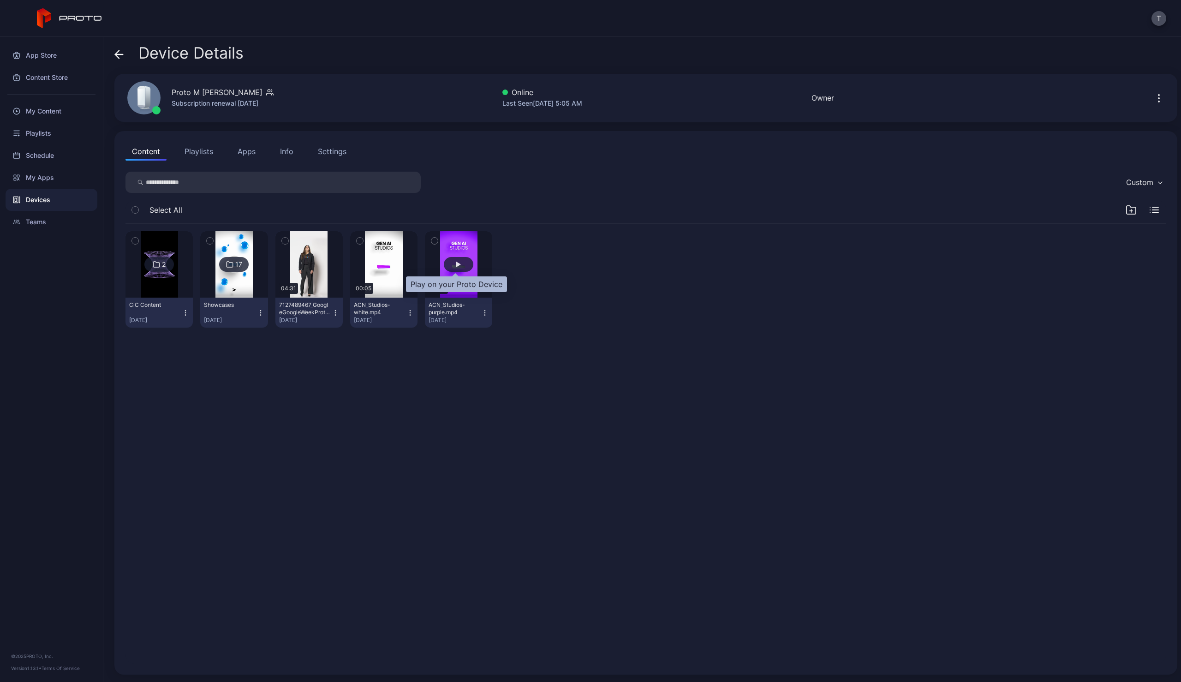
click at [450, 265] on div "button" at bounding box center [459, 264] width 30 height 15
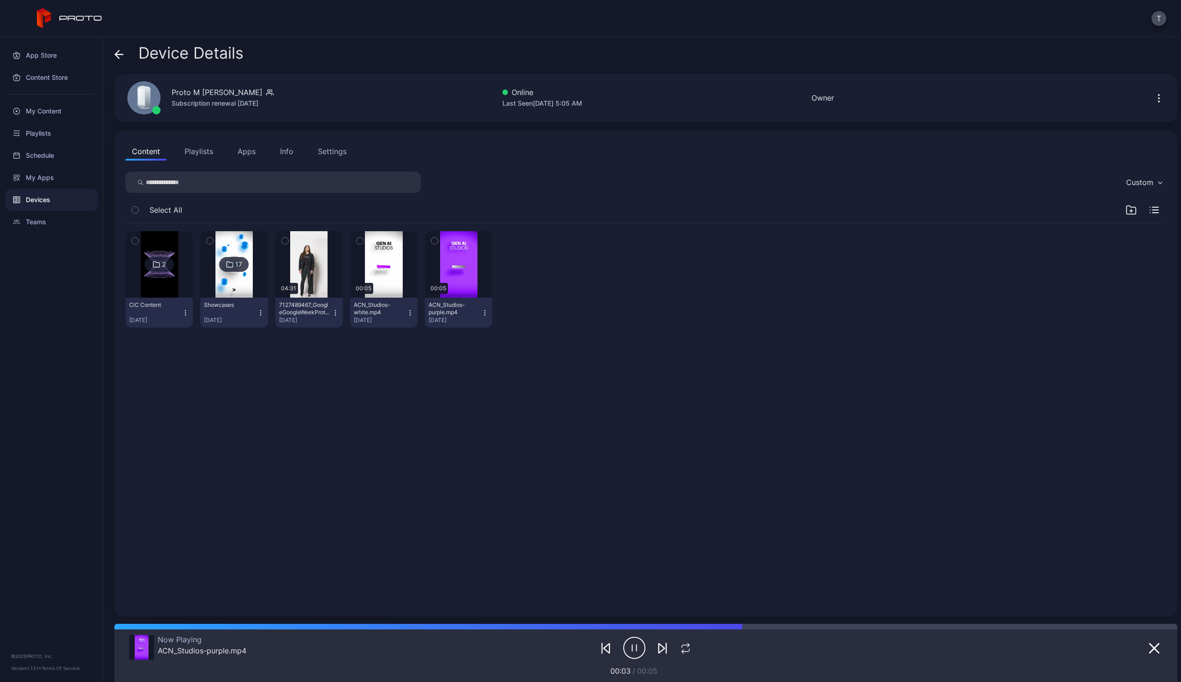
click at [41, 201] on div "Devices" at bounding box center [52, 200] width 92 height 22
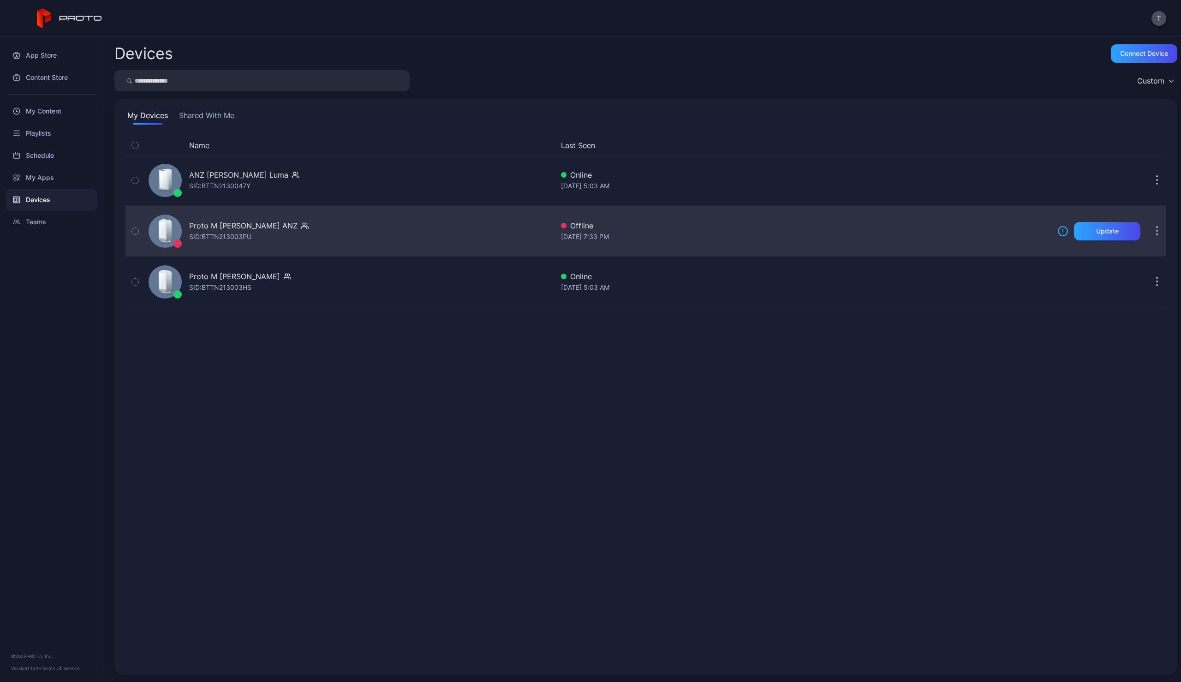
click at [289, 239] on div "Proto M [PERSON_NAME] ANZ [PERSON_NAME]: BTTN213003PU" at bounding box center [349, 231] width 409 height 46
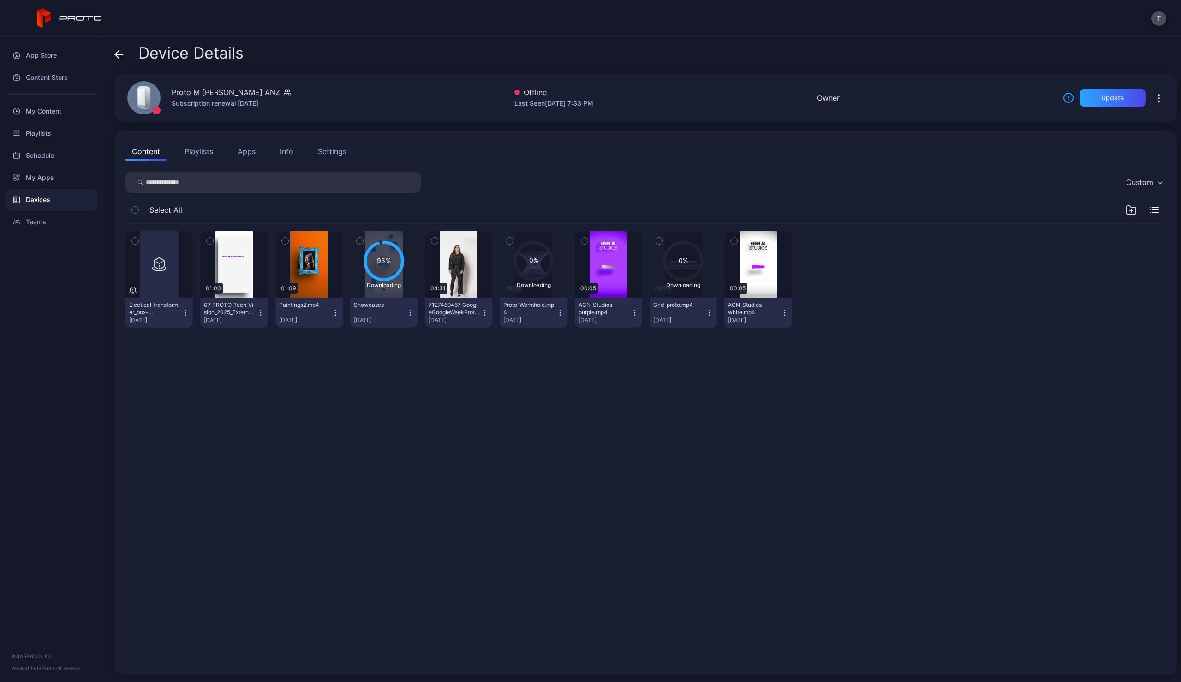
click at [1125, 208] on icon "button" at bounding box center [1130, 209] width 11 height 11
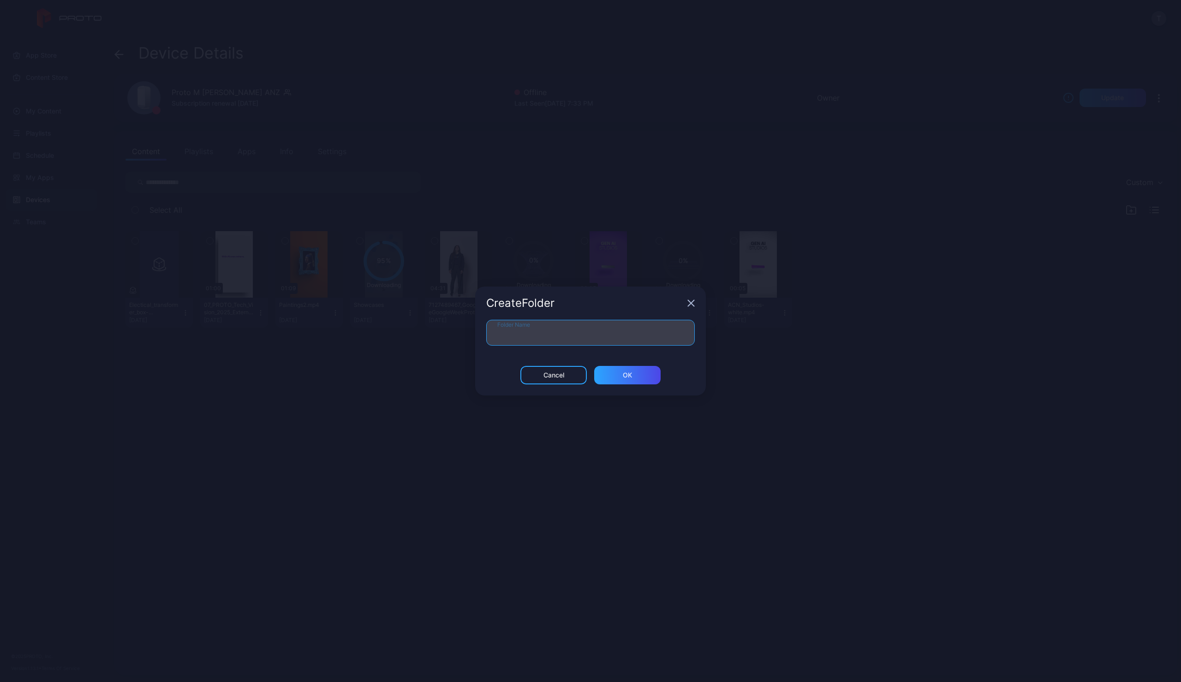
click at [535, 327] on input "Folder Name" at bounding box center [590, 333] width 208 height 26
paste input "**********"
type input "**********"
click at [626, 376] on div "ОК" at bounding box center [627, 374] width 9 height 7
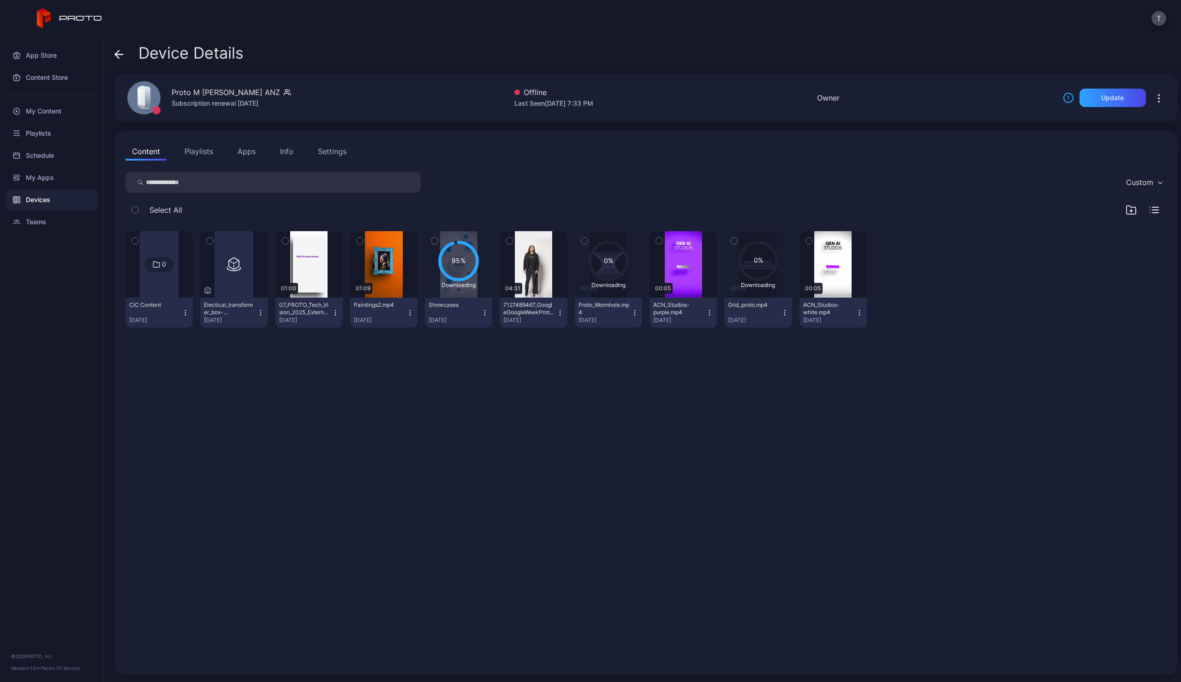
click at [582, 240] on icon "button" at bounding box center [584, 241] width 6 height 10
click at [731, 240] on icon "button" at bounding box center [734, 241] width 6 height 10
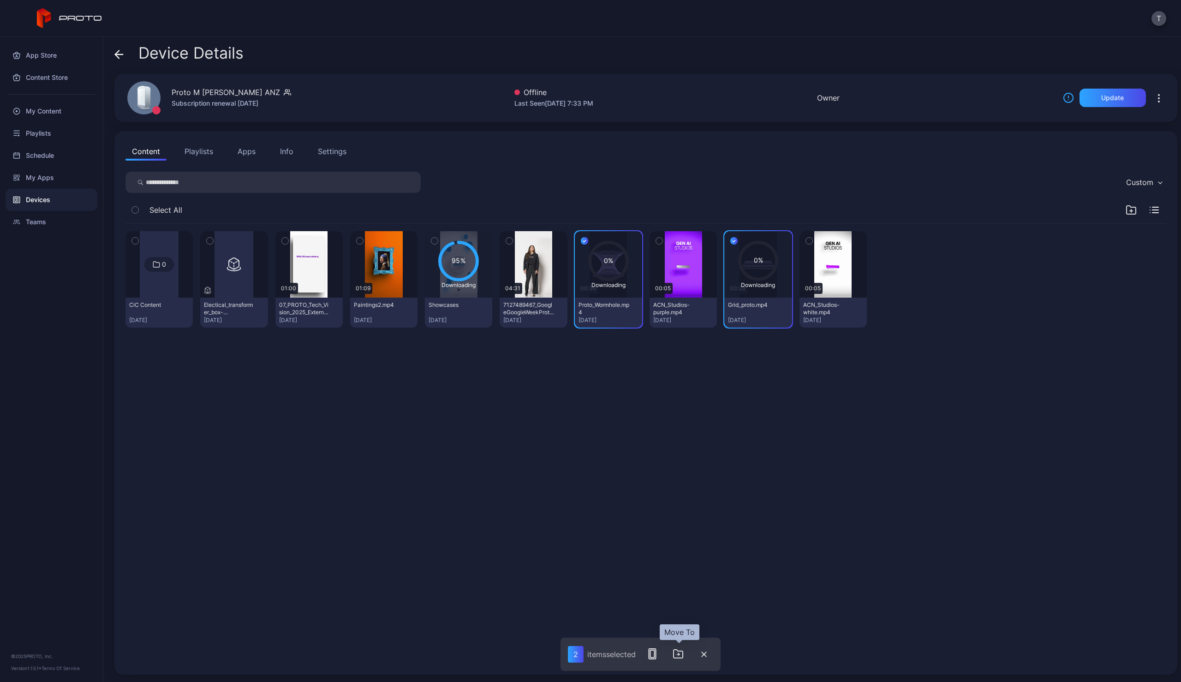
click at [680, 656] on icon "button" at bounding box center [677, 653] width 11 height 11
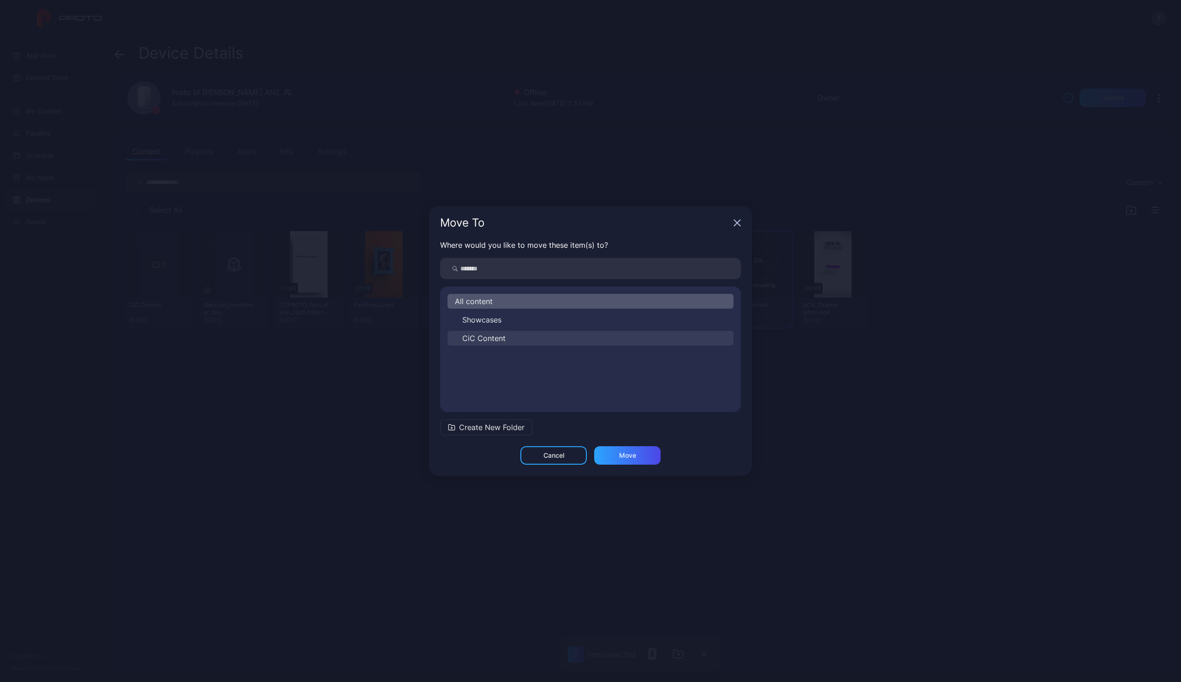
click at [490, 334] on span "CiC Content" at bounding box center [483, 338] width 43 height 11
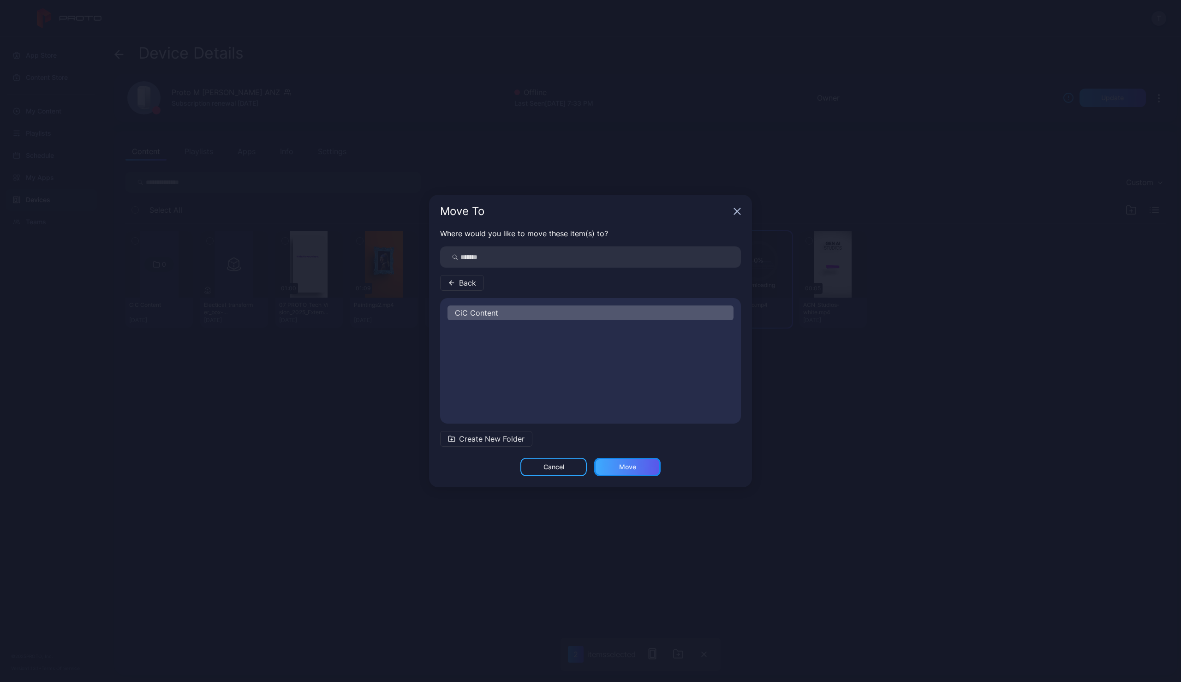
click at [636, 464] on div "Move" at bounding box center [627, 466] width 17 height 7
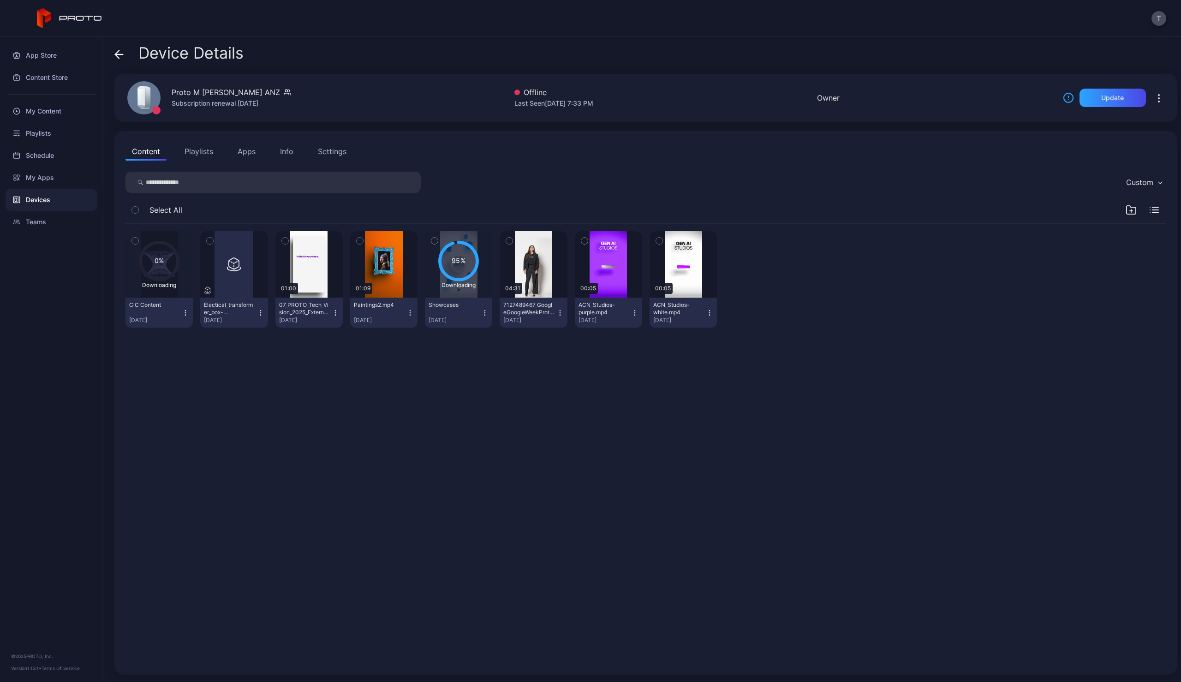
click at [49, 198] on div "Devices" at bounding box center [52, 200] width 92 height 22
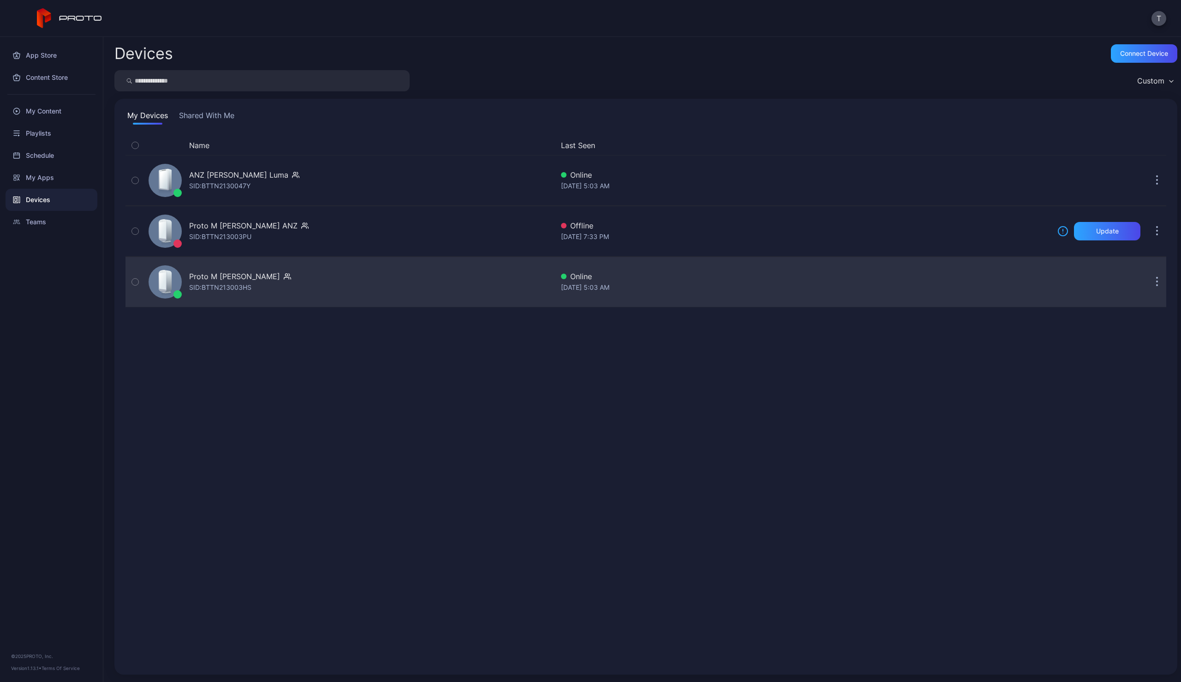
click at [264, 282] on div "Proto M Syd ANZ SID: BTTN213003HS" at bounding box center [349, 282] width 409 height 46
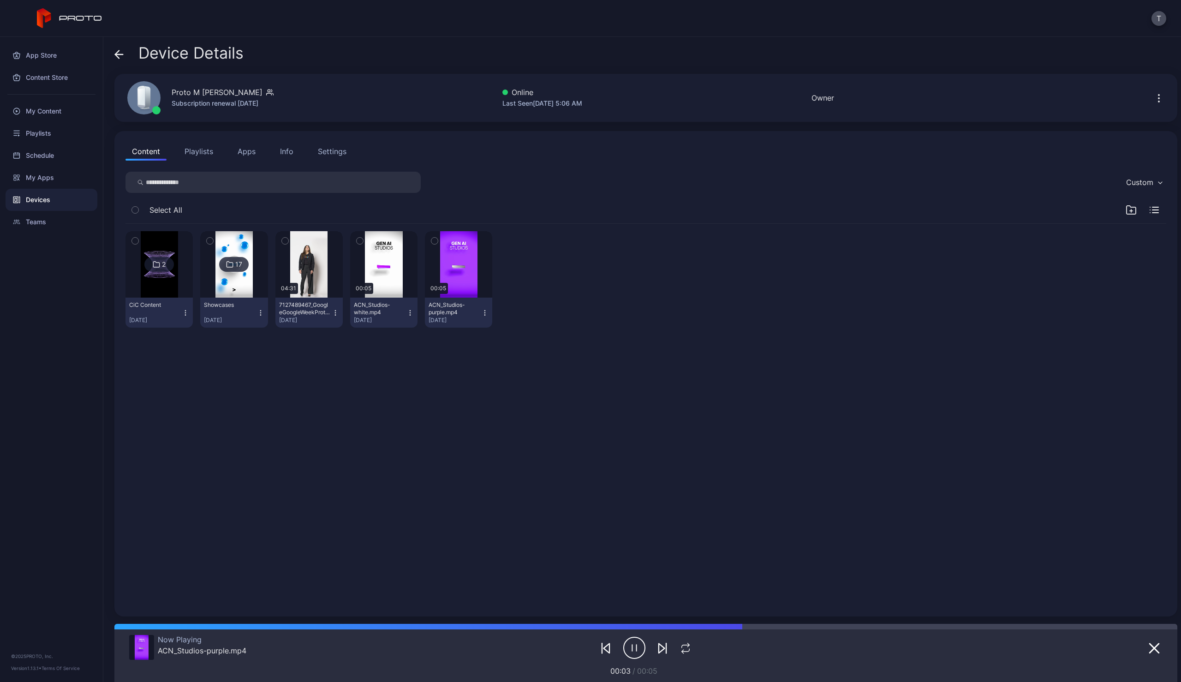
click at [37, 199] on div "Devices" at bounding box center [52, 200] width 92 height 22
